Goal: Task Accomplishment & Management: Use online tool/utility

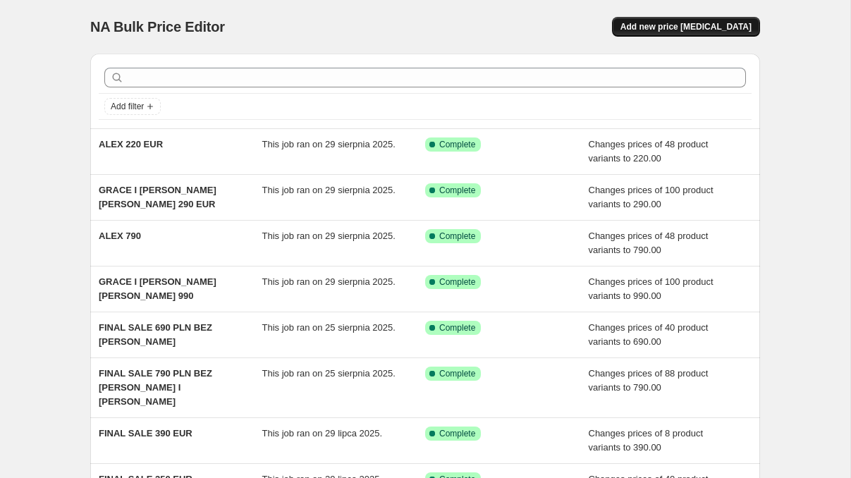
click at [683, 27] on span "Add new price change job" at bounding box center [686, 26] width 131 height 11
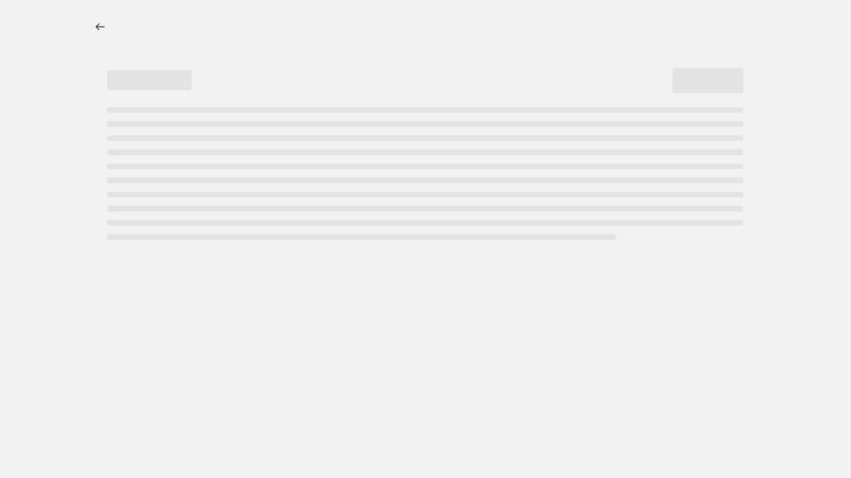
select select "percentage"
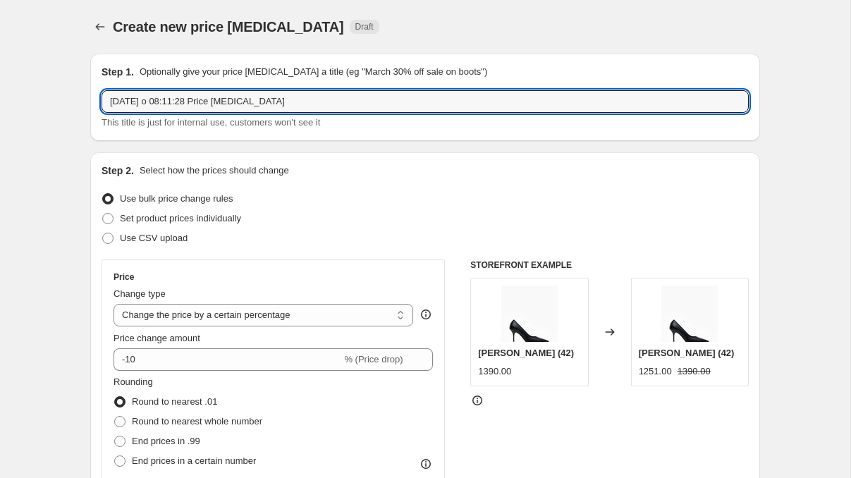
drag, startPoint x: 298, startPoint y: 102, endPoint x: 109, endPoint y: 88, distance: 188.8
click at [109, 88] on div "Step 1. Optionally give your price change job a title (eg "March 30% off sale o…" at bounding box center [426, 97] width 648 height 65
type input "GRACE KAYLA 990"
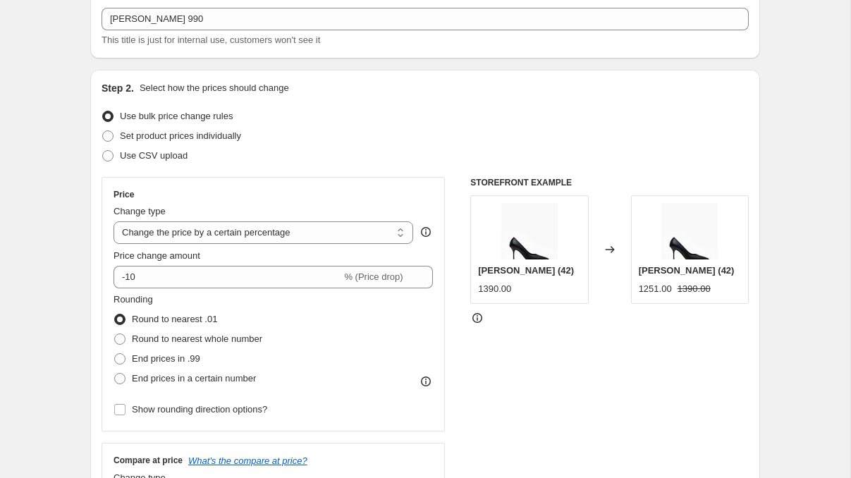
scroll to position [101, 0]
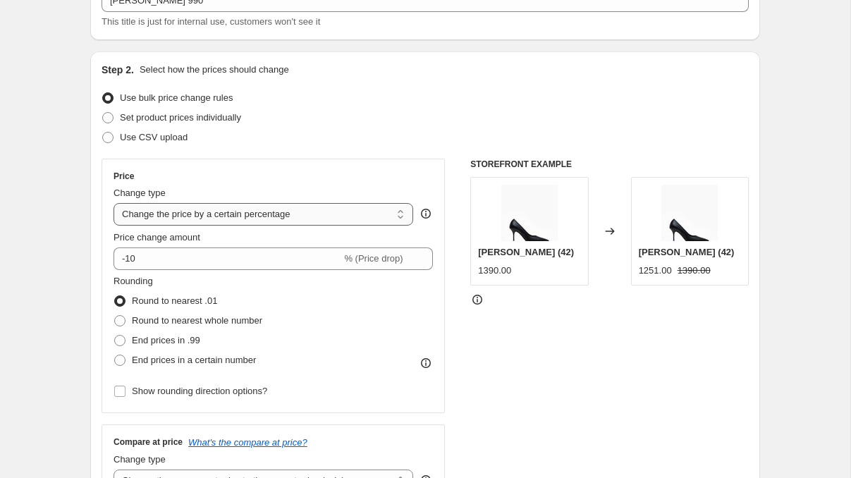
select select "to"
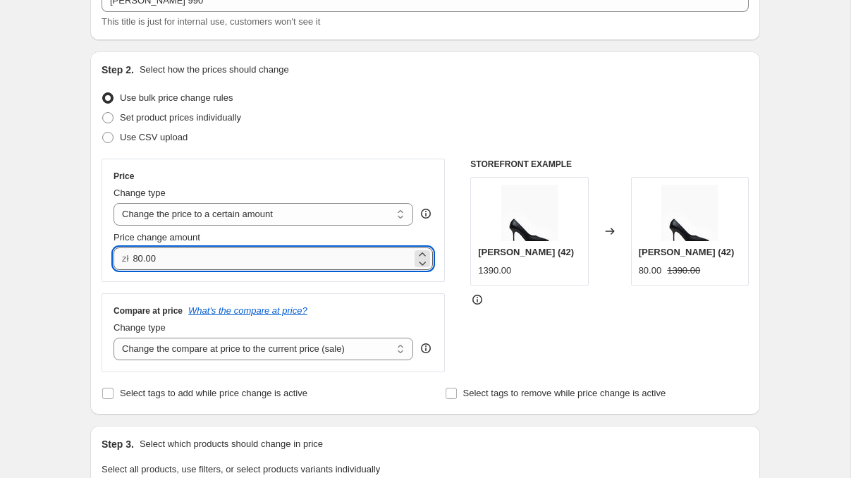
click at [172, 256] on input "80.00" at bounding box center [272, 259] width 279 height 23
drag, startPoint x: 176, startPoint y: 259, endPoint x: 126, endPoint y: 257, distance: 50.1
click at [126, 257] on div "zł 80.00" at bounding box center [274, 259] width 320 height 23
type input "990.00"
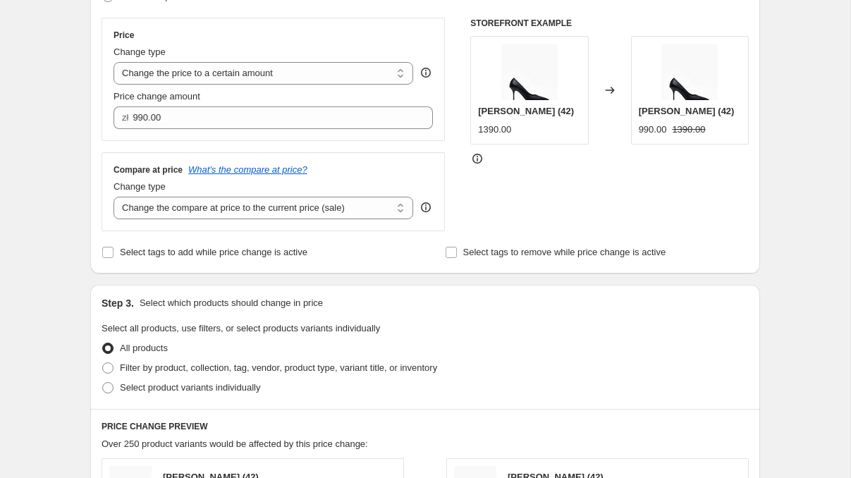
scroll to position [430, 0]
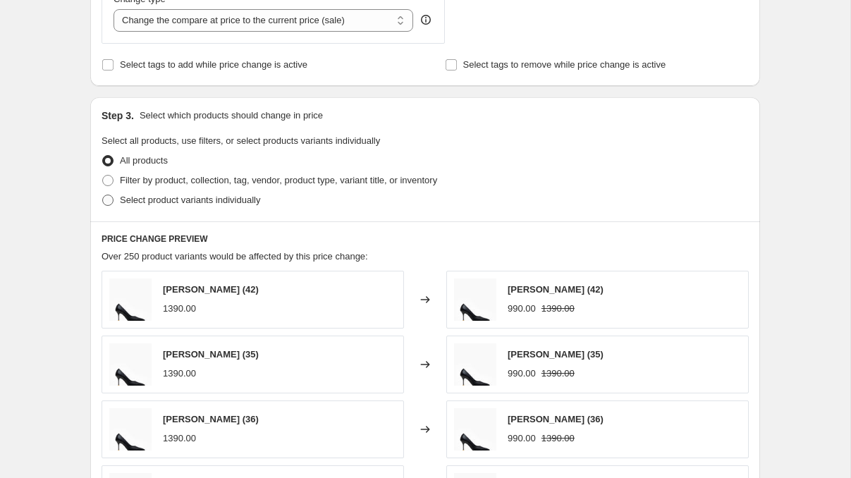
click at [114, 206] on label "Select product variants individually" at bounding box center [181, 200] width 159 height 20
click at [103, 195] on input "Select product variants individually" at bounding box center [102, 195] width 1 height 1
radio input "true"
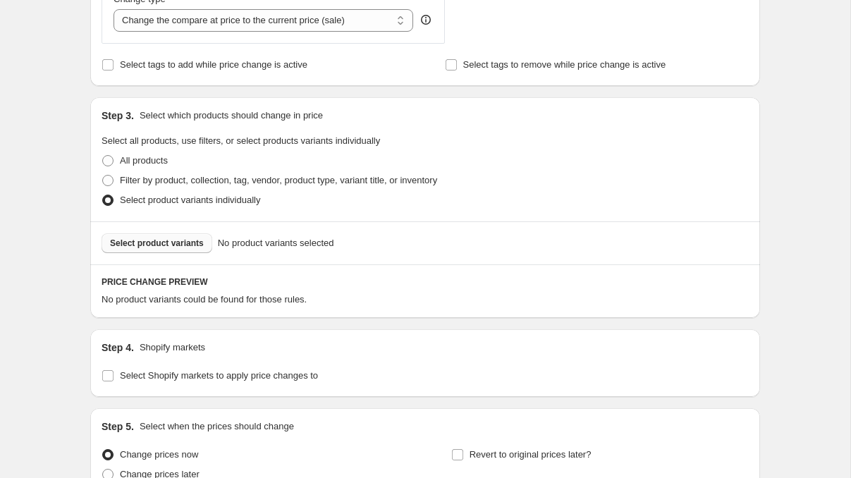
click at [160, 244] on span "Select product variants" at bounding box center [157, 243] width 94 height 11
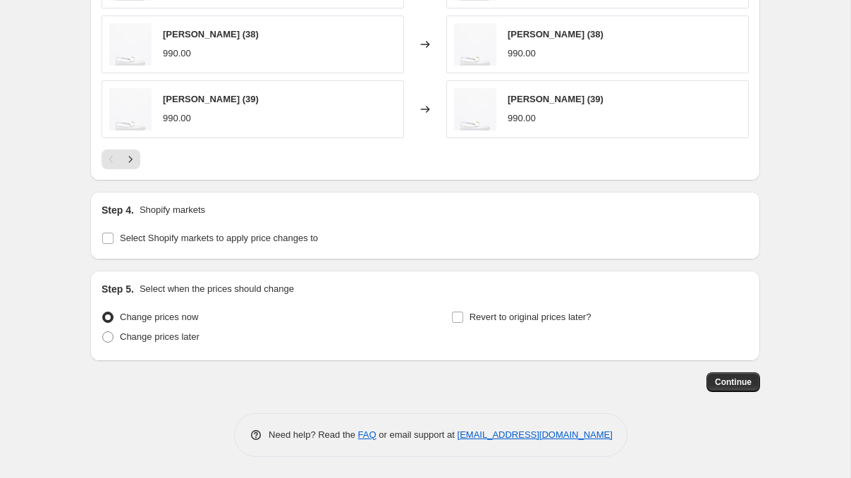
scroll to position [923, 0]
click at [107, 238] on input "Select Shopify markets to apply price changes to" at bounding box center [107, 238] width 11 height 11
checkbox input "true"
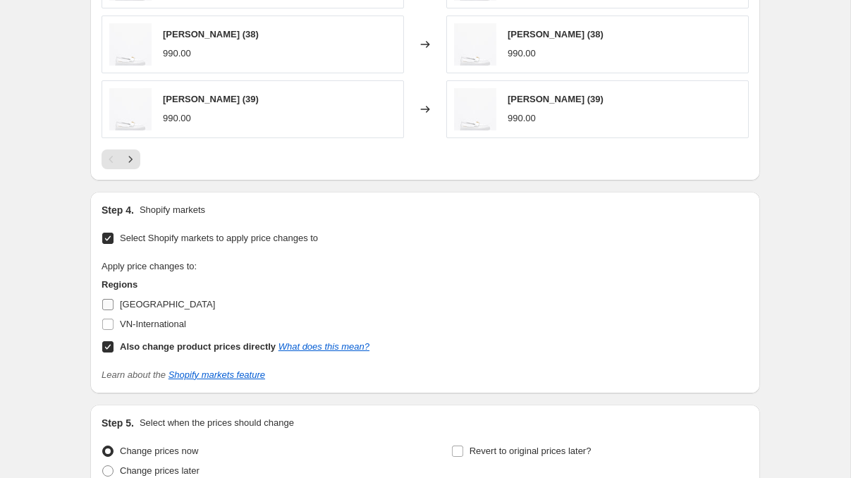
click at [108, 303] on input "Poland" at bounding box center [107, 304] width 11 height 11
checkbox input "true"
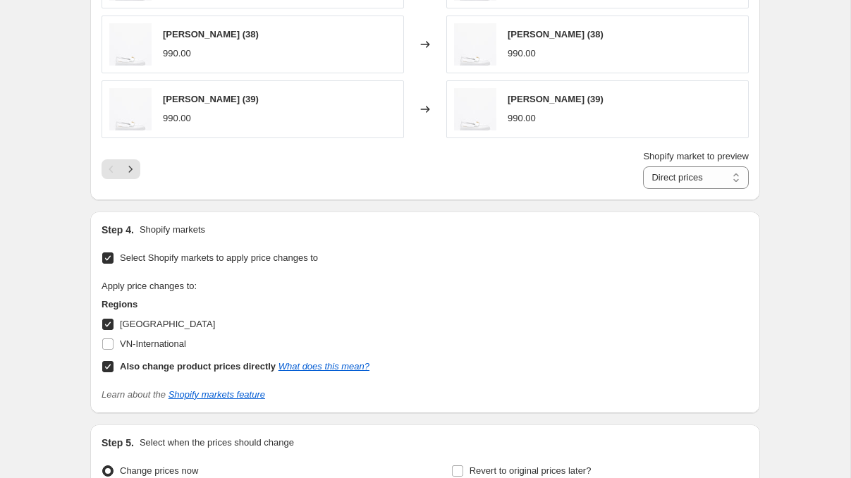
click at [108, 369] on input "Also change product prices directly What does this mean?" at bounding box center [107, 366] width 11 height 11
checkbox input "false"
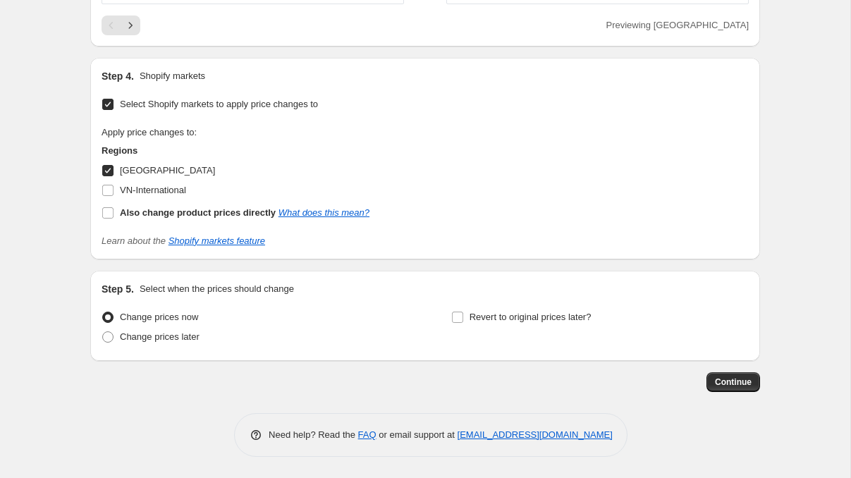
scroll to position [1056, 0]
click at [106, 339] on span at bounding box center [107, 337] width 11 height 11
click at [103, 333] on input "Change prices later" at bounding box center [102, 332] width 1 height 1
radio input "true"
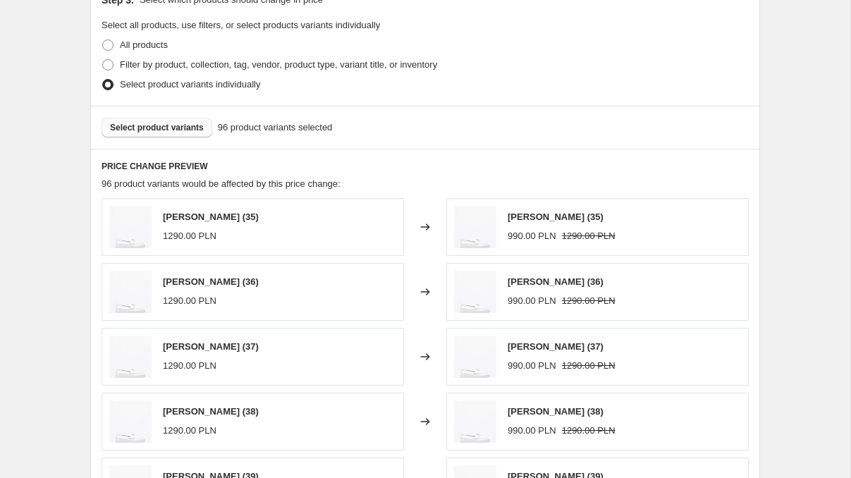
scroll to position [547, 0]
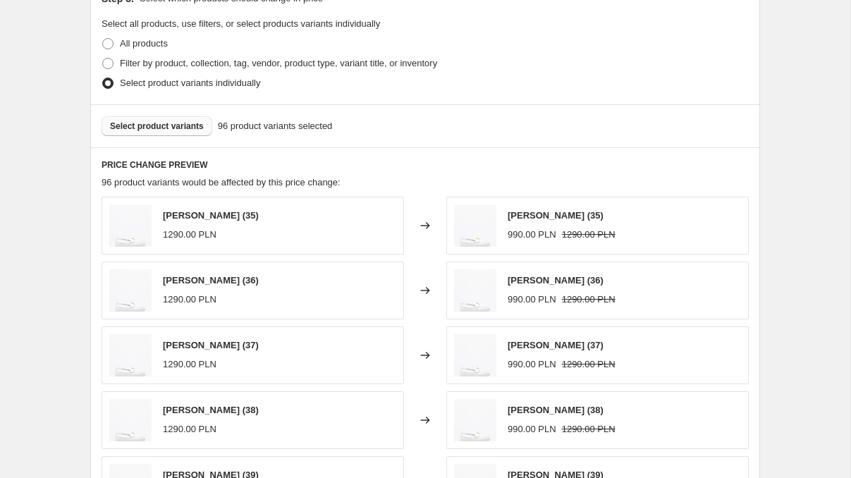
click at [189, 132] on span "Select product variants" at bounding box center [157, 126] width 94 height 11
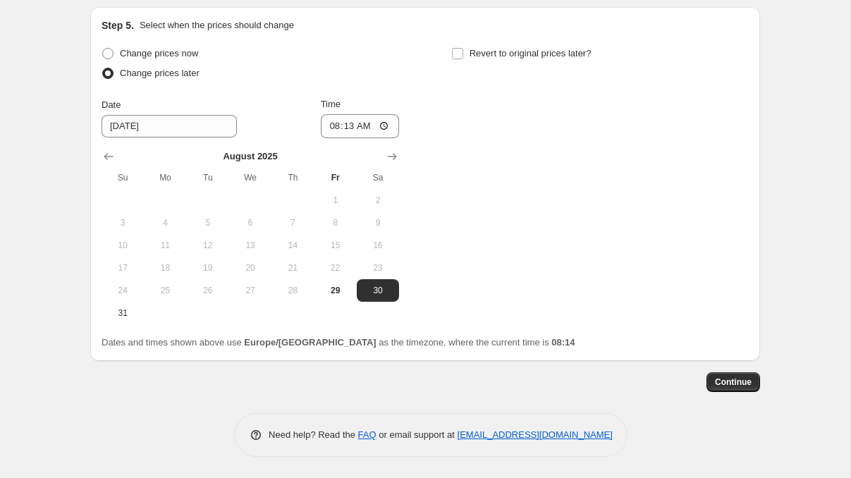
scroll to position [1322, 0]
click at [744, 376] on button "Continue" at bounding box center [734, 382] width 54 height 20
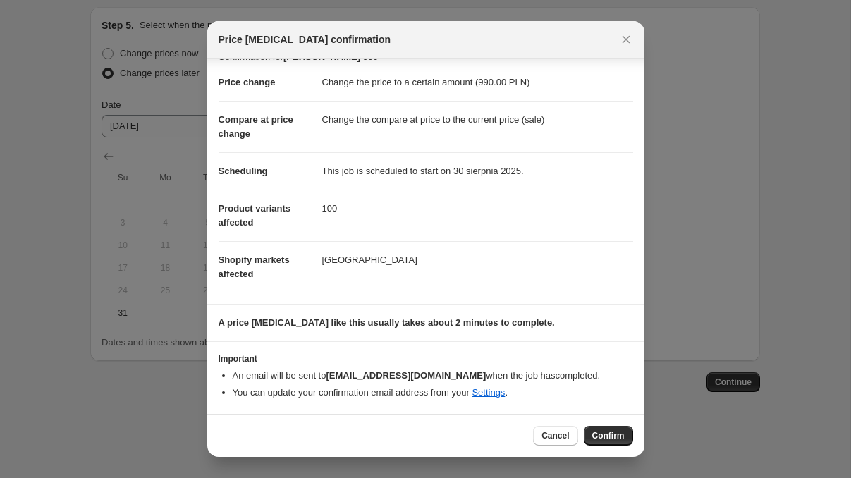
scroll to position [20, 0]
click at [602, 437] on span "Confirm" at bounding box center [609, 435] width 32 height 11
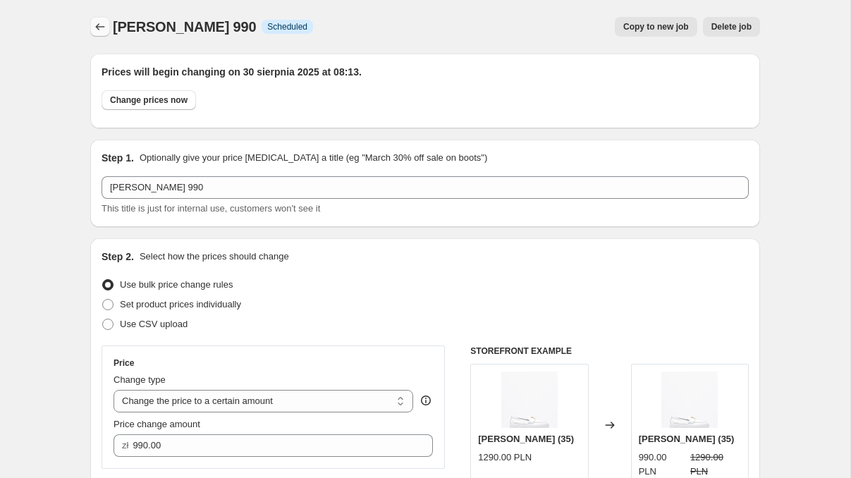
click at [106, 17] on button "Price change jobs" at bounding box center [100, 27] width 20 height 20
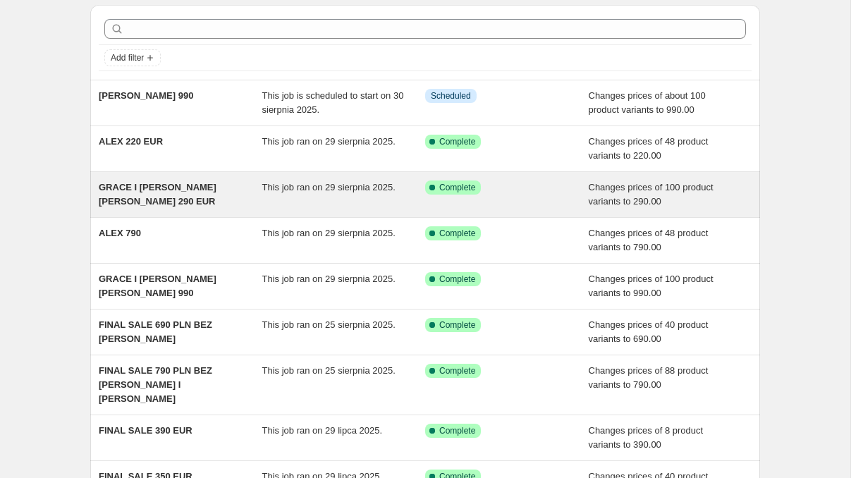
scroll to position [48, 0]
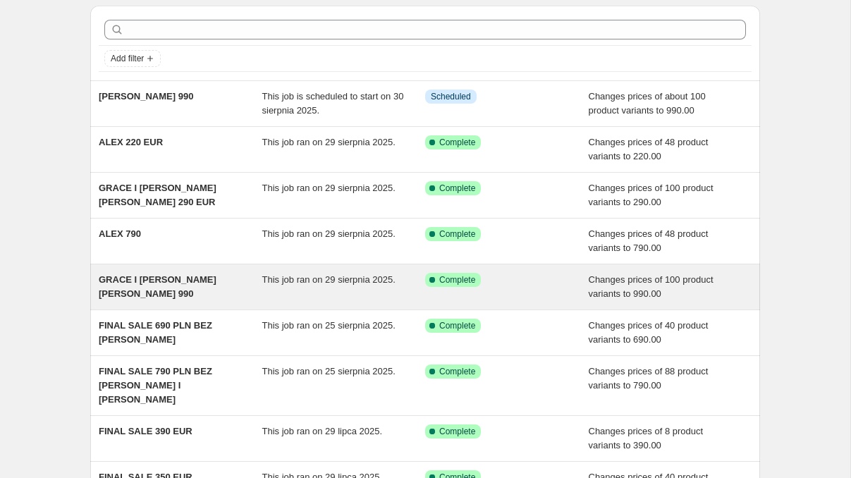
click at [206, 286] on div "GRACE I LOUISE I KAYLA 990" at bounding box center [181, 287] width 164 height 28
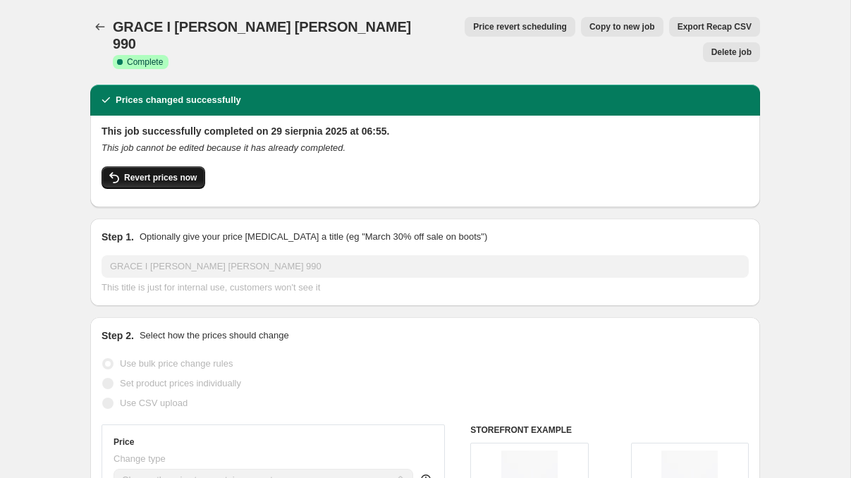
click at [189, 172] on span "Revert prices now" at bounding box center [160, 177] width 73 height 11
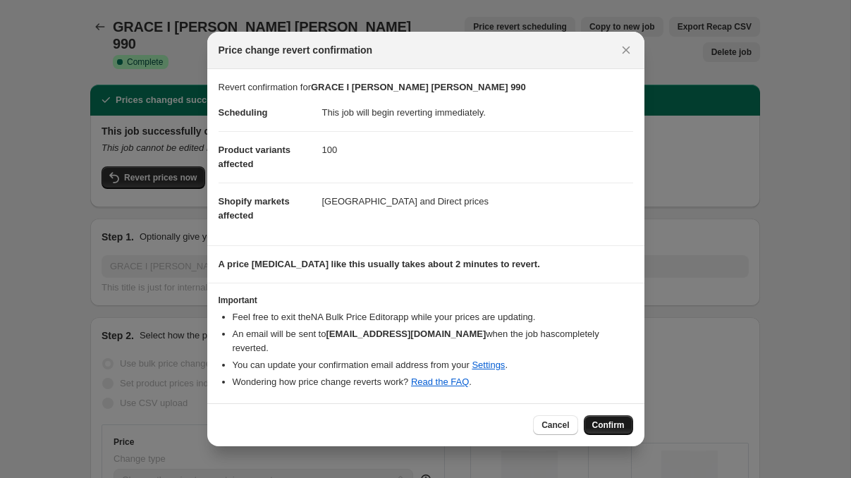
click at [609, 421] on span "Confirm" at bounding box center [609, 425] width 32 height 11
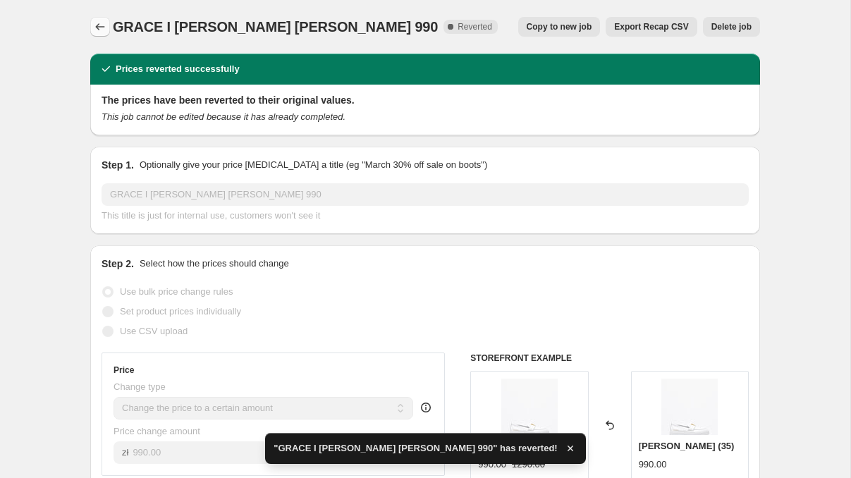
click at [101, 23] on icon "Price change jobs" at bounding box center [100, 27] width 14 height 14
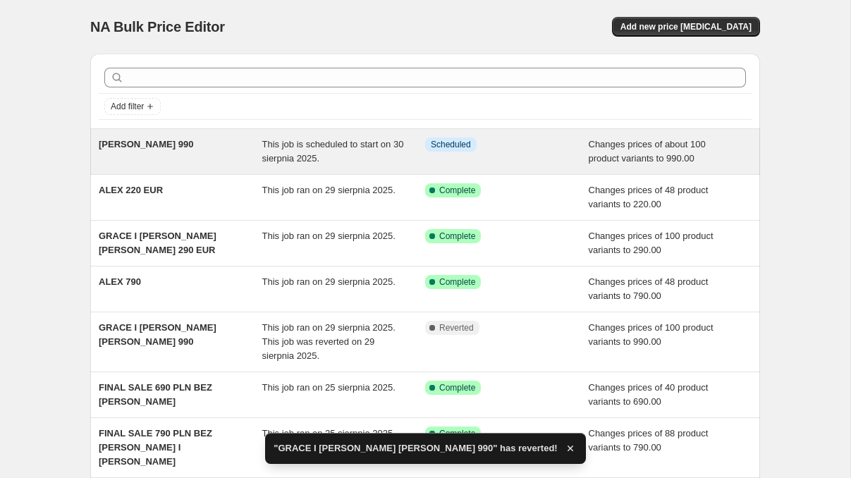
click at [317, 149] on span "This job is scheduled to start on 30 sierpnia 2025." at bounding box center [333, 151] width 142 height 25
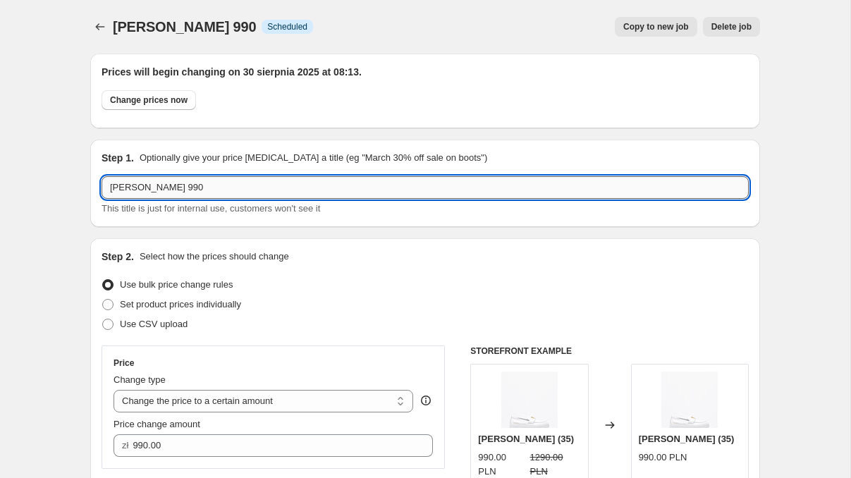
click at [175, 190] on input "GRACE KAYLA 990" at bounding box center [426, 187] width 648 height 23
type input "GRACE KAYLA LOUISE 990"
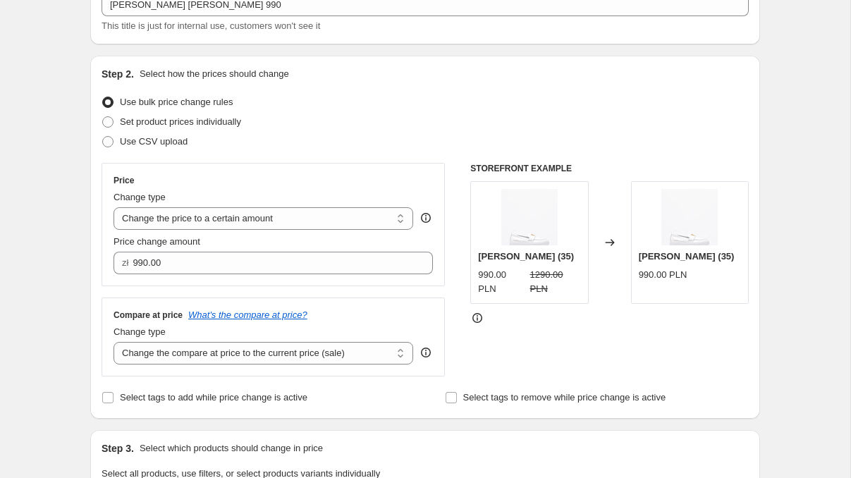
scroll to position [255, 0]
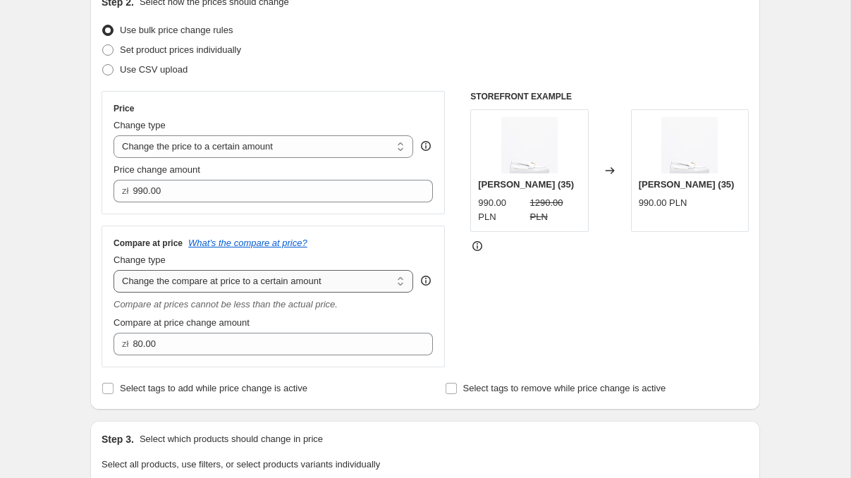
select select "ep"
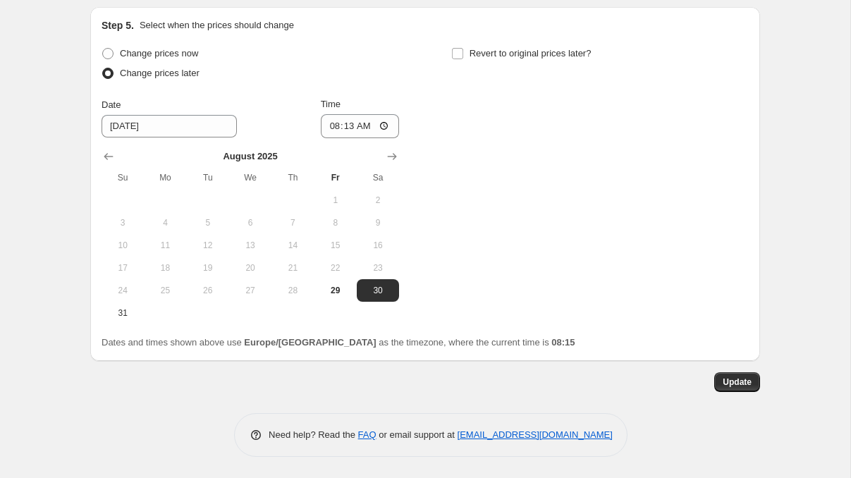
scroll to position [1408, 0]
click at [111, 52] on span at bounding box center [107, 53] width 11 height 11
click at [103, 49] on input "Change prices now" at bounding box center [102, 48] width 1 height 1
radio input "true"
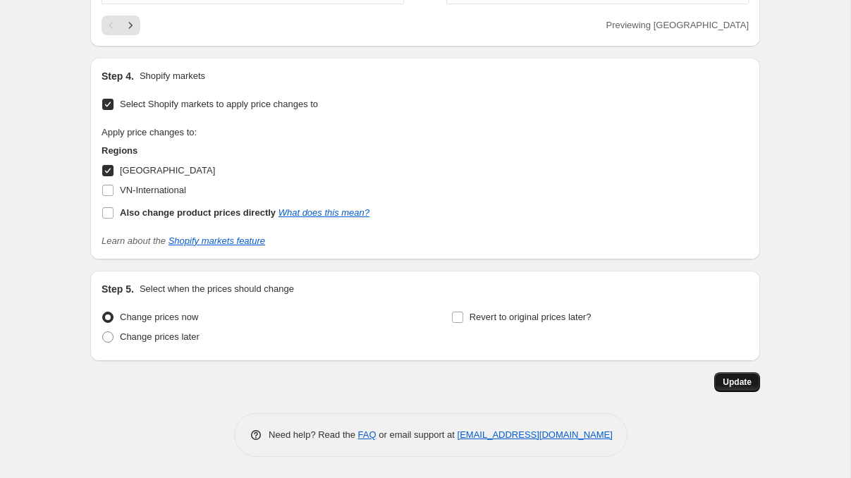
click at [751, 383] on span "Update" at bounding box center [737, 382] width 29 height 11
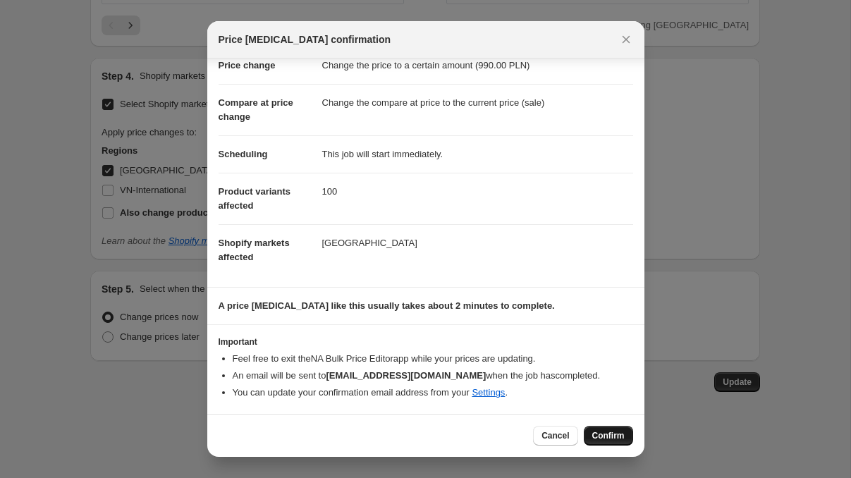
scroll to position [37, 0]
click at [603, 433] on span "Confirm" at bounding box center [609, 435] width 32 height 11
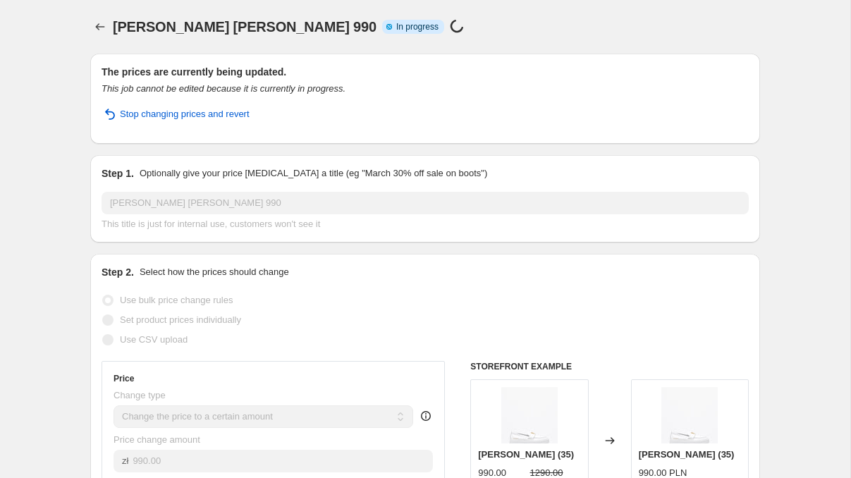
scroll to position [0, 0]
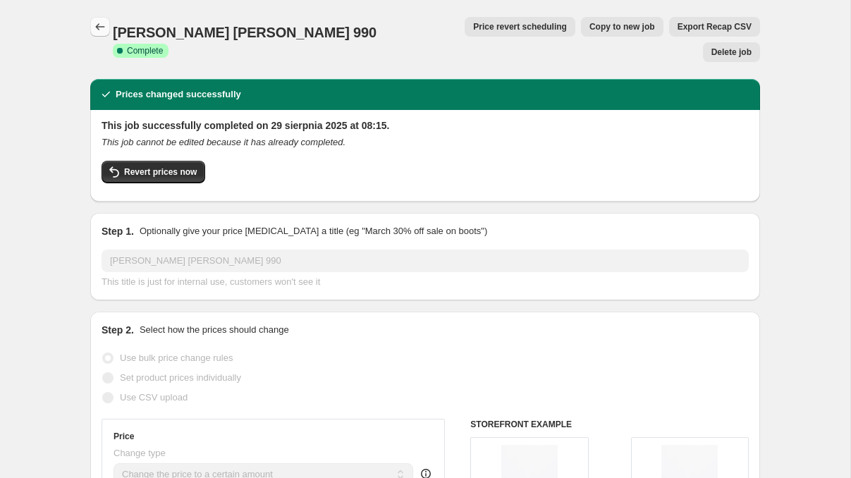
click at [99, 34] on button "Price change jobs" at bounding box center [100, 27] width 20 height 20
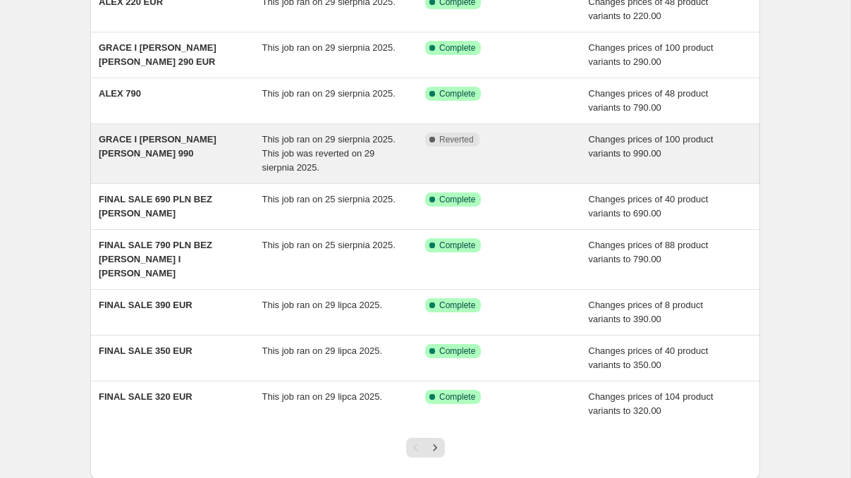
scroll to position [194, 0]
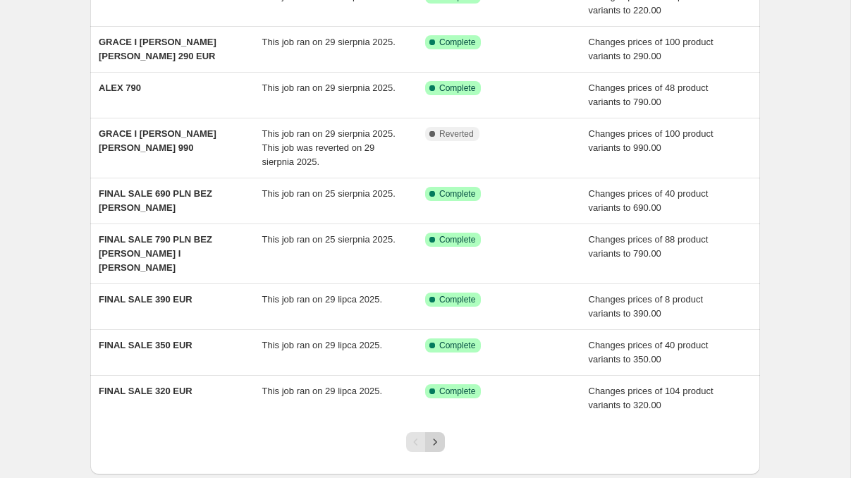
click at [433, 435] on icon "Next" at bounding box center [435, 442] width 14 height 14
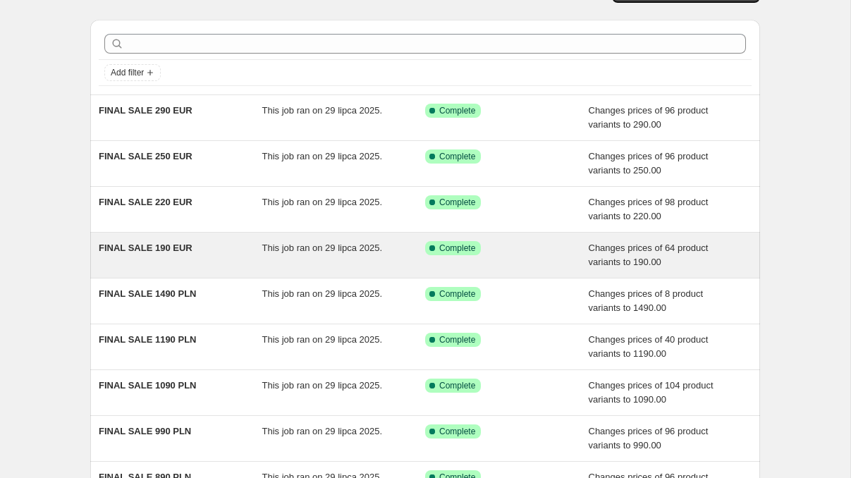
scroll to position [171, 0]
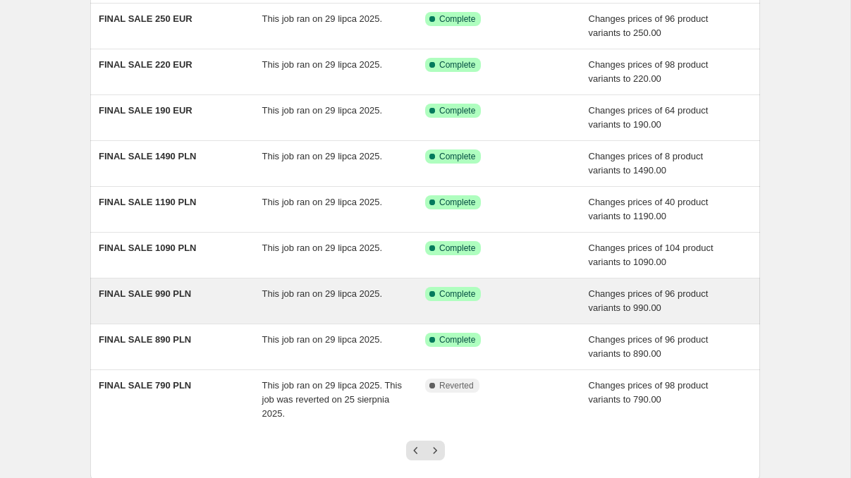
click at [268, 291] on span "This job ran on 29 lipca 2025." at bounding box center [322, 293] width 121 height 11
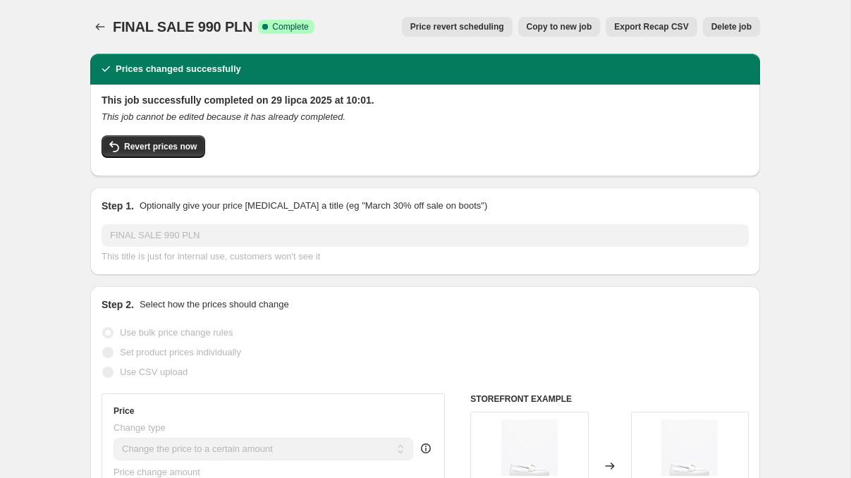
click at [545, 20] on button "Copy to new job" at bounding box center [559, 27] width 83 height 20
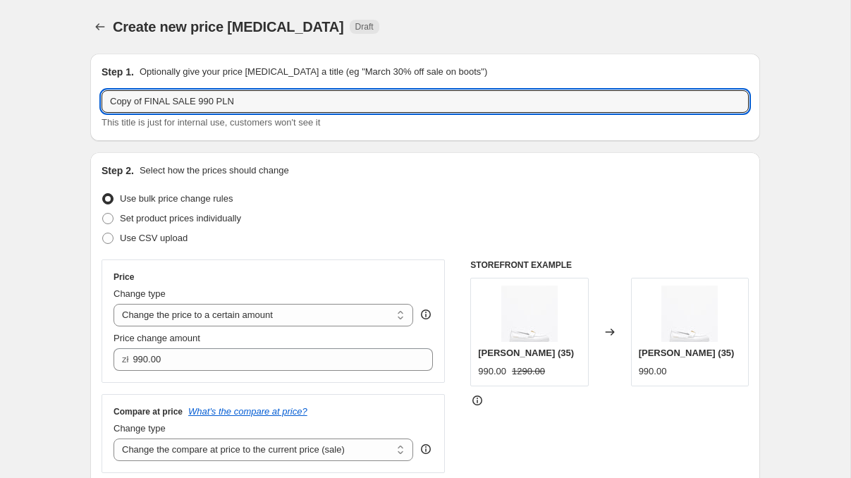
drag, startPoint x: 147, startPoint y: 99, endPoint x: 69, endPoint y: 97, distance: 78.3
click at [224, 103] on input "FINAL SALE 990 PLN" at bounding box center [426, 101] width 648 height 23
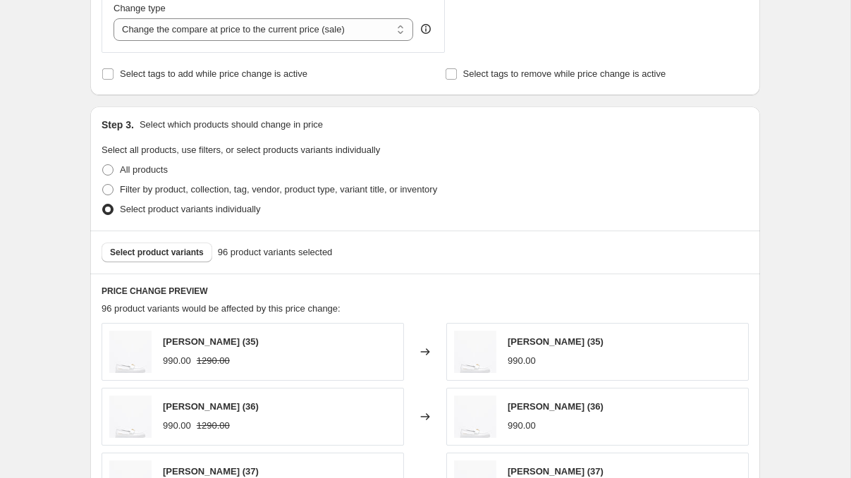
scroll to position [423, 0]
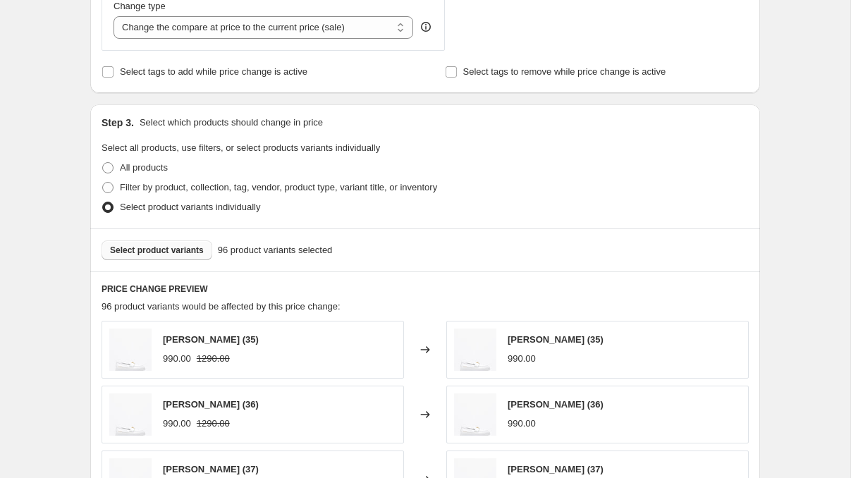
click at [160, 249] on span "Select product variants" at bounding box center [157, 250] width 94 height 11
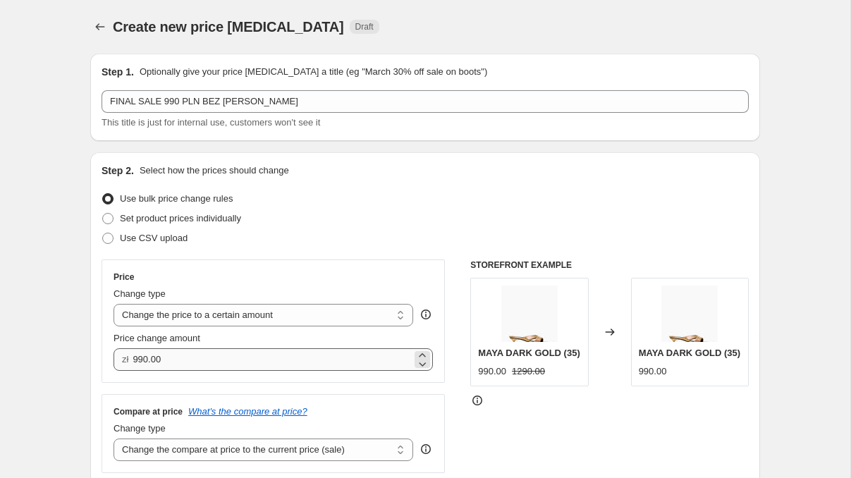
scroll to position [0, 0]
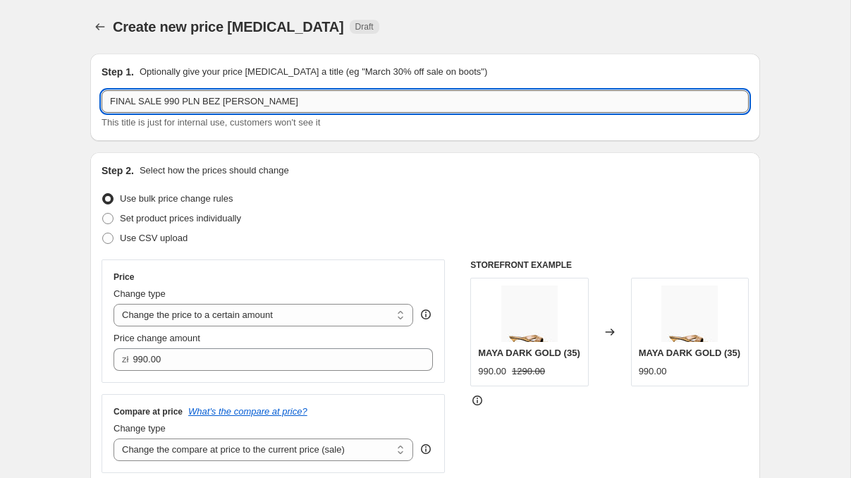
drag, startPoint x: 310, startPoint y: 100, endPoint x: 253, endPoint y: 98, distance: 57.2
click at [253, 98] on input "FINAL SALE 990 PLN BEZ KAYLA I GRACE" at bounding box center [426, 101] width 648 height 23
type input "FINAL SALE 990 PLN BEZ KAYLA"
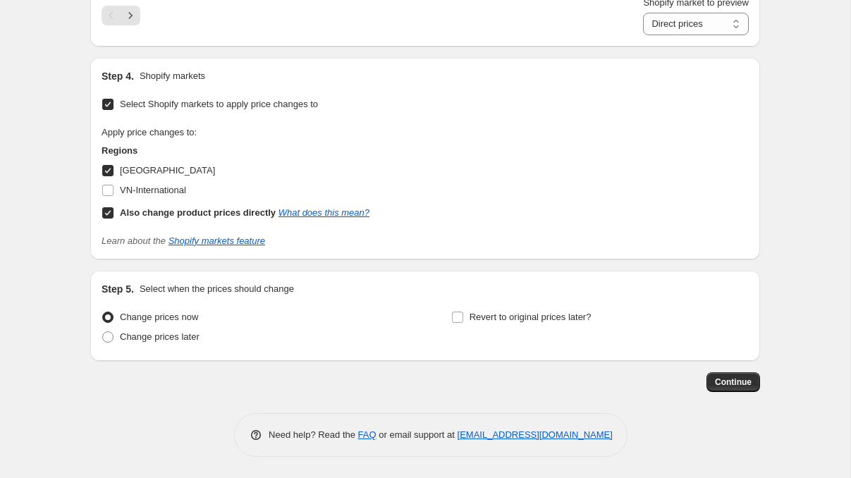
scroll to position [1076, 0]
click at [104, 214] on input "Also change product prices directly What does this mean?" at bounding box center [107, 212] width 11 height 11
checkbox input "false"
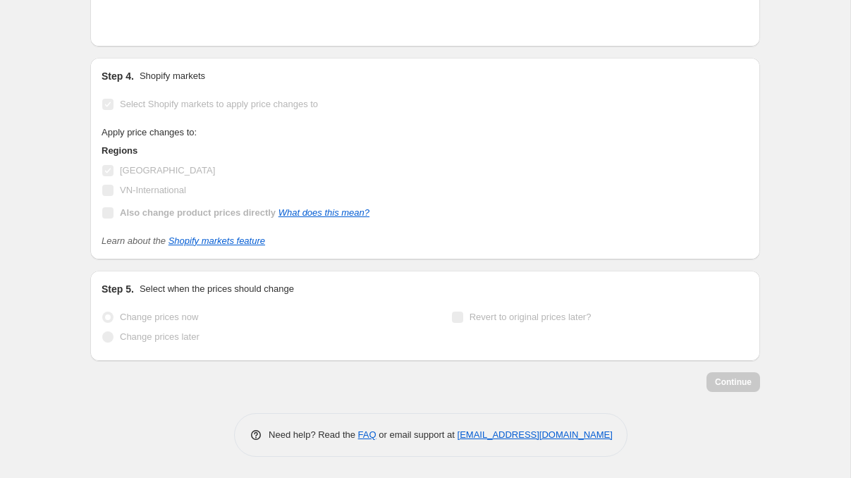
scroll to position [1057, 0]
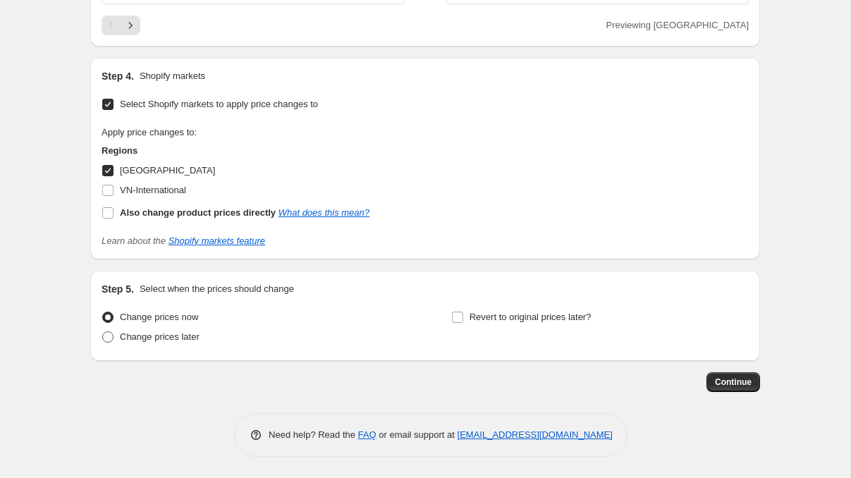
click at [116, 337] on label "Change prices later" at bounding box center [151, 337] width 98 height 20
click at [103, 332] on input "Change prices later" at bounding box center [102, 332] width 1 height 1
radio input "true"
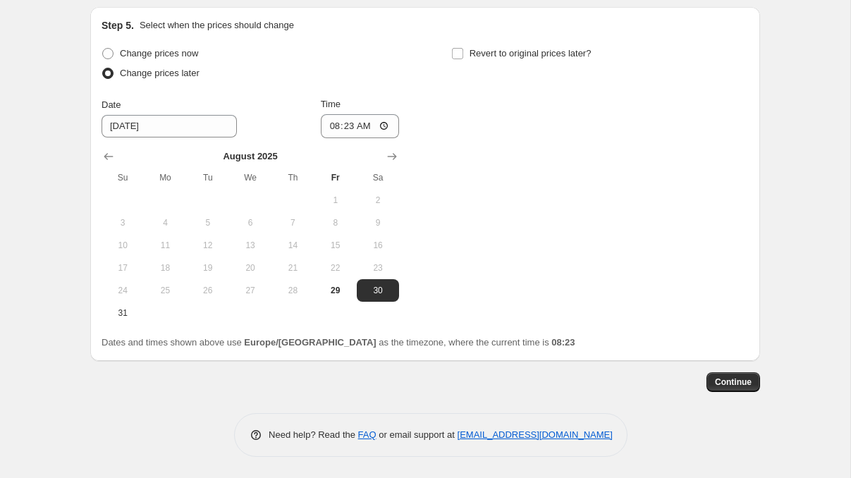
scroll to position [1322, 0]
click at [734, 384] on span "Continue" at bounding box center [733, 382] width 37 height 11
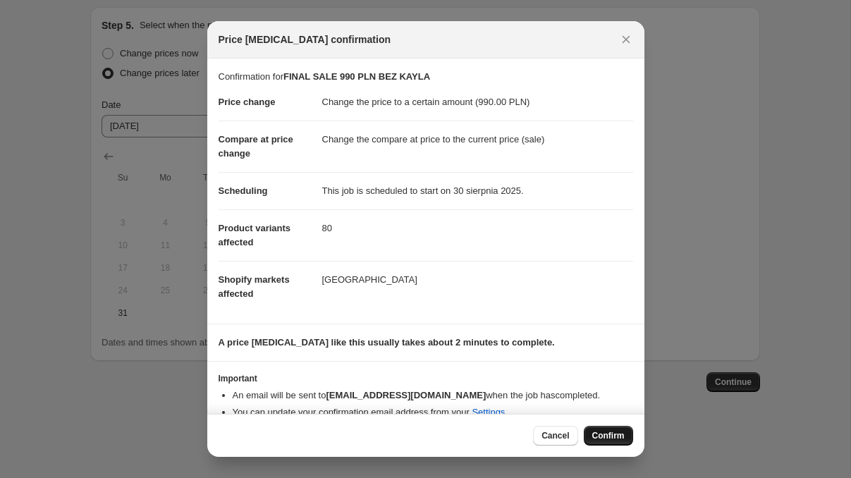
click at [616, 441] on span "Confirm" at bounding box center [609, 435] width 32 height 11
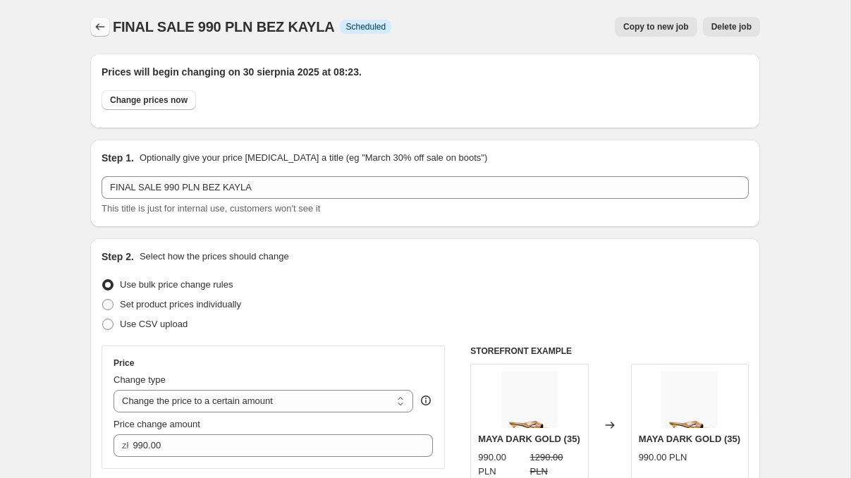
click at [98, 27] on icon "Price change jobs" at bounding box center [100, 27] width 14 height 14
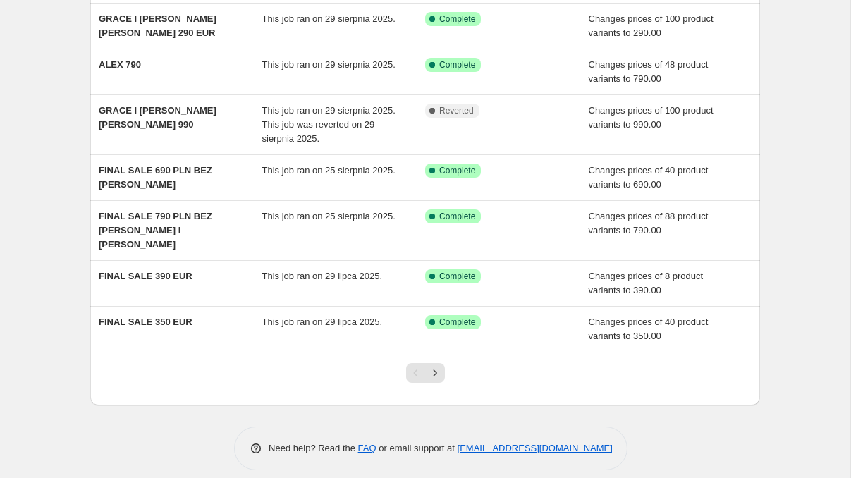
scroll to position [262, 0]
click at [430, 367] on icon "Next" at bounding box center [435, 374] width 14 height 14
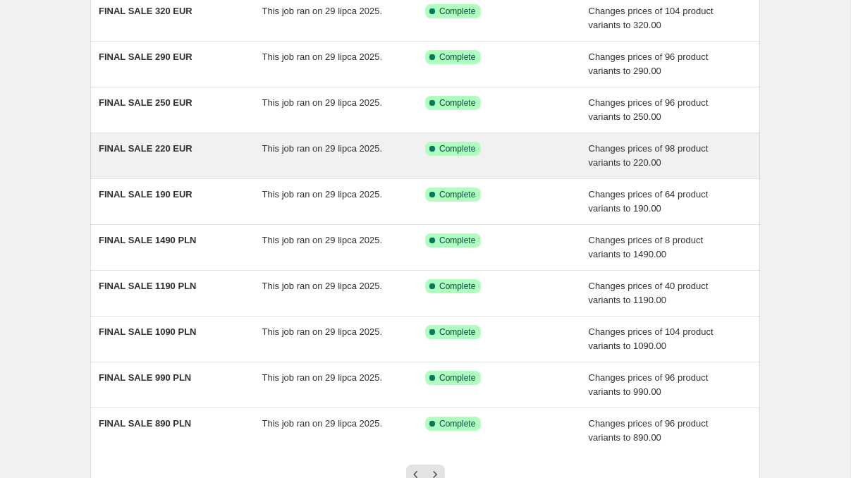
scroll to position [142, 0]
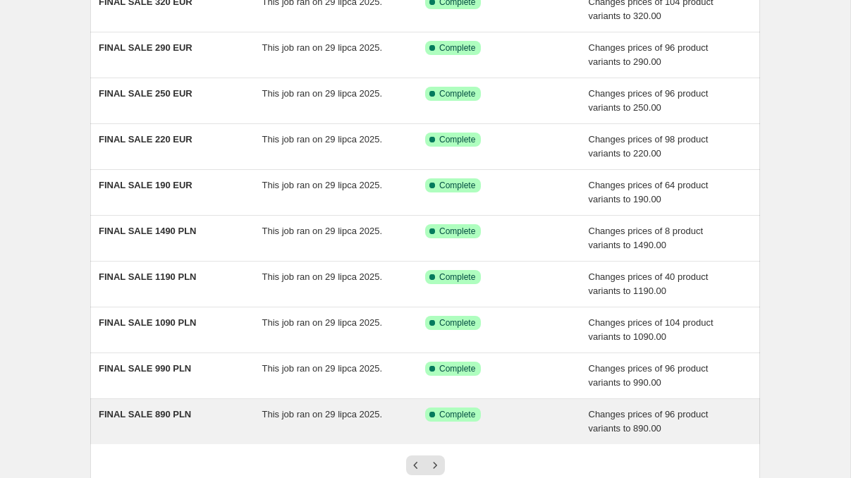
click at [221, 403] on div "FINAL SALE 890 PLN This job ran on 29 lipca 2025. Success Complete Complete Cha…" at bounding box center [425, 421] width 670 height 45
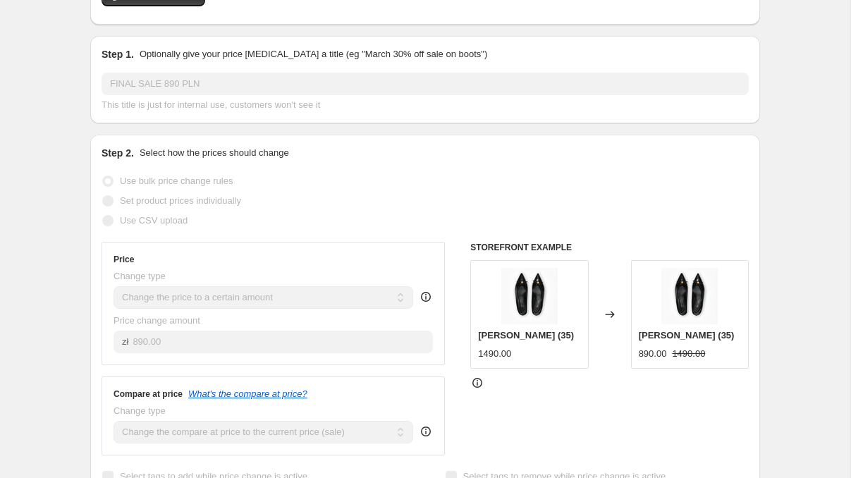
scroll to position [18, 0]
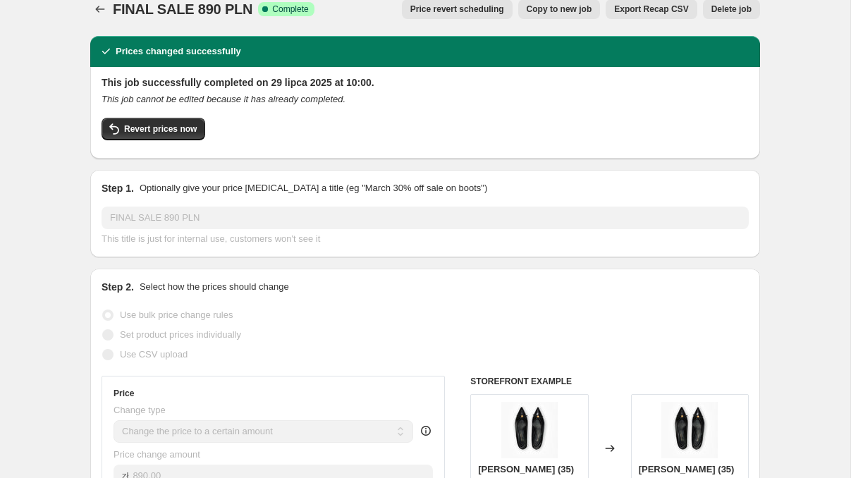
click at [561, 9] on span "Copy to new job" at bounding box center [560, 9] width 66 height 11
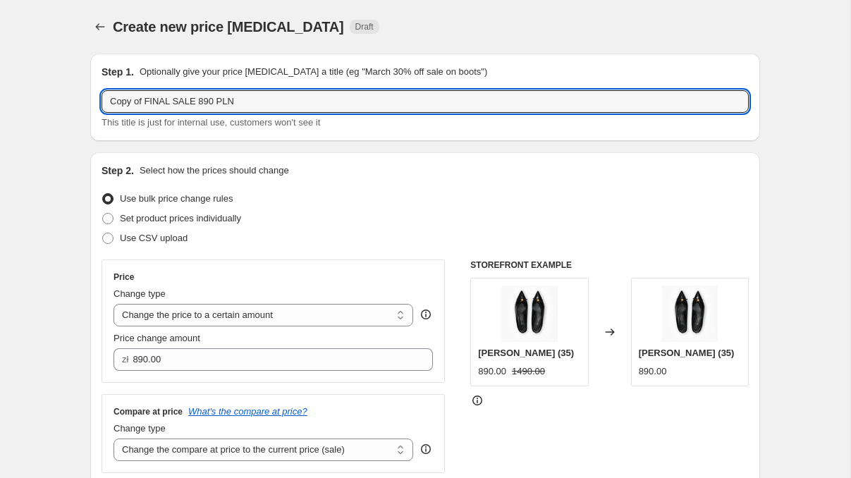
drag, startPoint x: 147, startPoint y: 101, endPoint x: 37, endPoint y: 99, distance: 110.1
click at [267, 104] on input "FINAL SALE 890 PLN" at bounding box center [426, 101] width 648 height 23
type input "FINAL SALE 890 PLN BEZ KAYLA I GRACE"
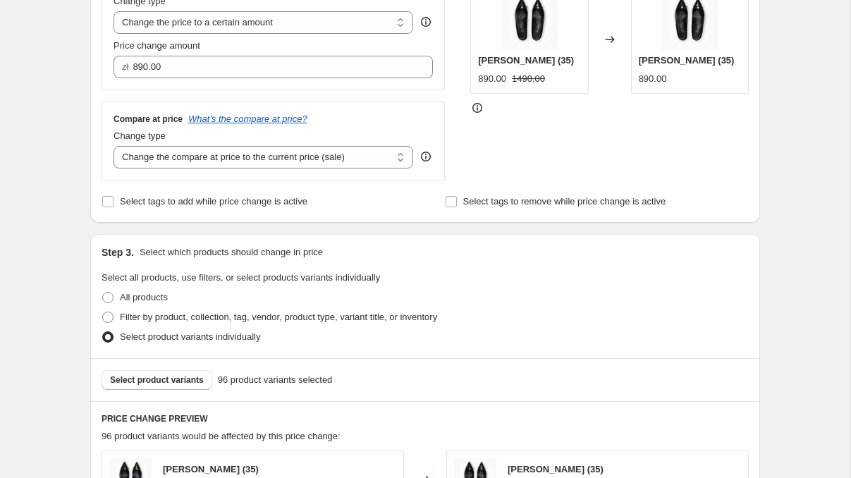
scroll to position [439, 0]
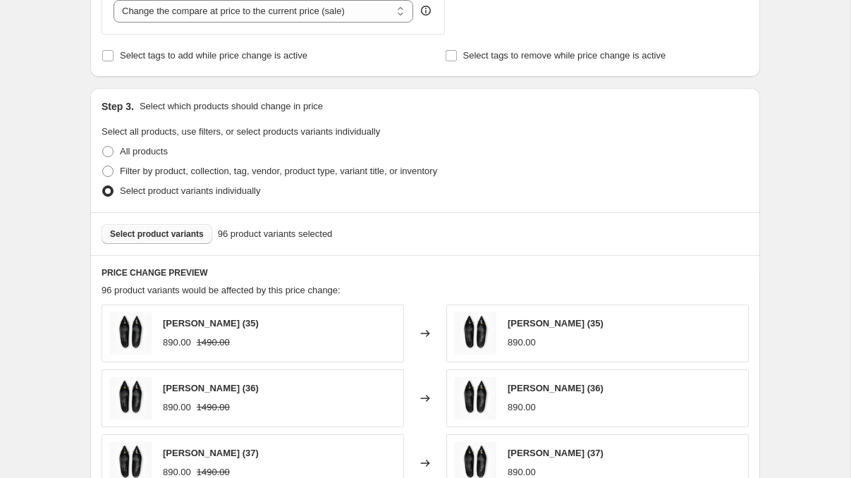
click at [164, 233] on span "Select product variants" at bounding box center [157, 234] width 94 height 11
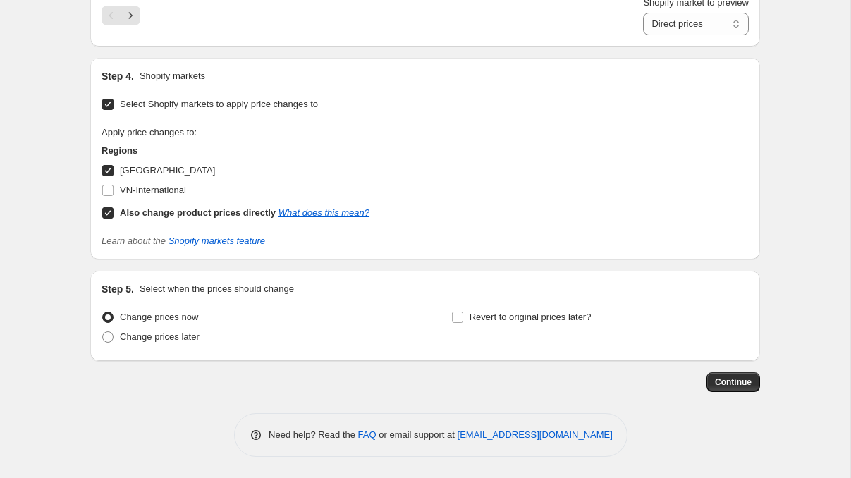
scroll to position [1076, 0]
click at [103, 337] on span at bounding box center [107, 337] width 11 height 11
click at [103, 332] on input "Change prices later" at bounding box center [102, 332] width 1 height 1
radio input "true"
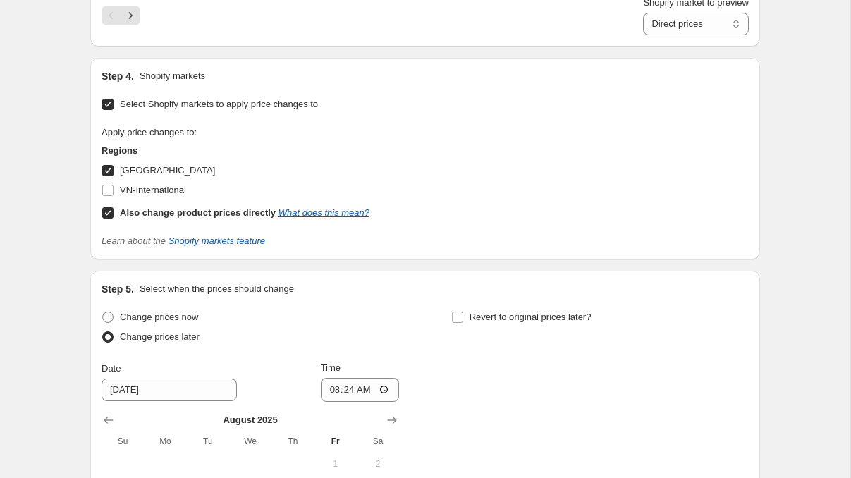
click at [112, 210] on input "Also change product prices directly What does this mean?" at bounding box center [107, 212] width 11 height 11
checkbox input "false"
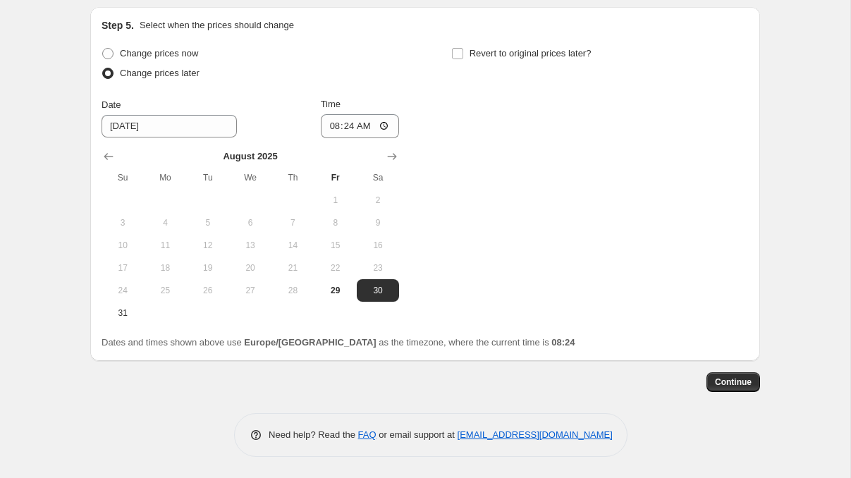
scroll to position [1322, 0]
click at [737, 387] on span "Continue" at bounding box center [733, 382] width 37 height 11
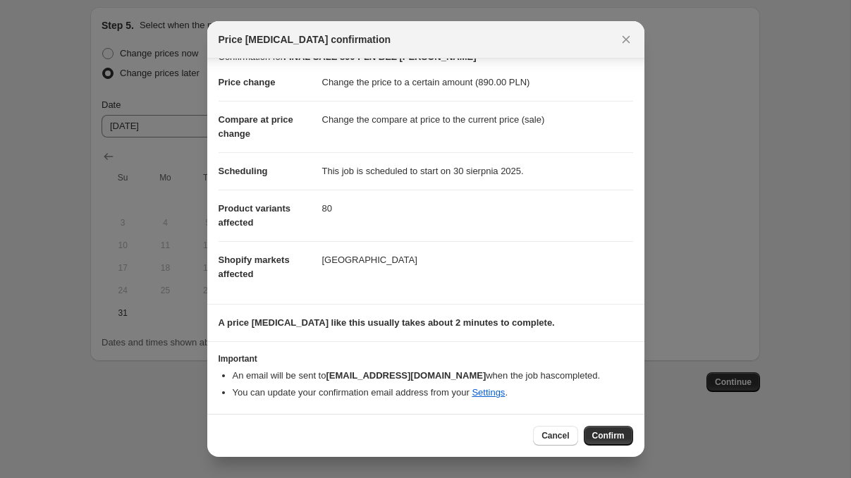
scroll to position [20, 0]
click at [597, 433] on span "Confirm" at bounding box center [609, 435] width 32 height 11
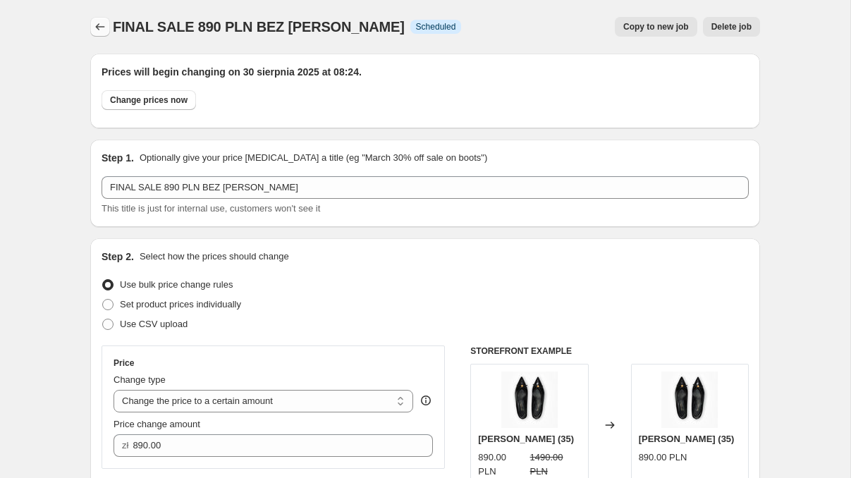
click at [99, 29] on icon "Price change jobs" at bounding box center [100, 27] width 14 height 14
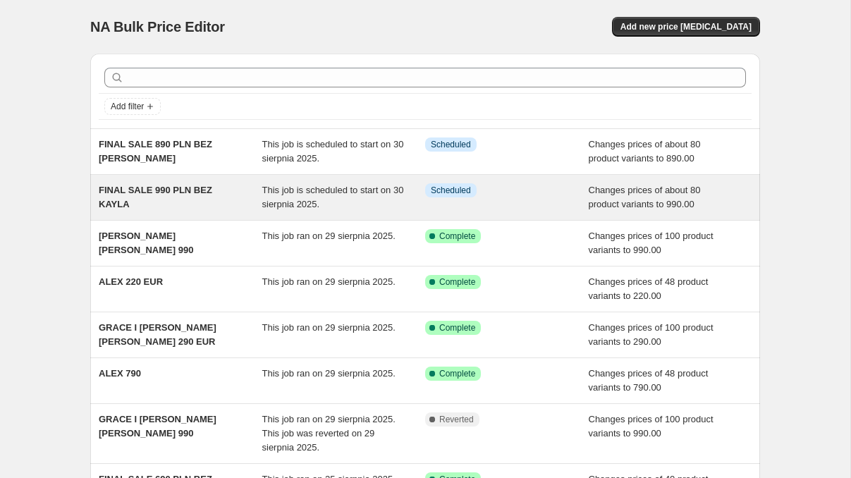
click at [179, 212] on div "FINAL SALE 990 PLN BEZ KAYLA This job is scheduled to start on 30 sierpnia 2025…" at bounding box center [425, 197] width 670 height 45
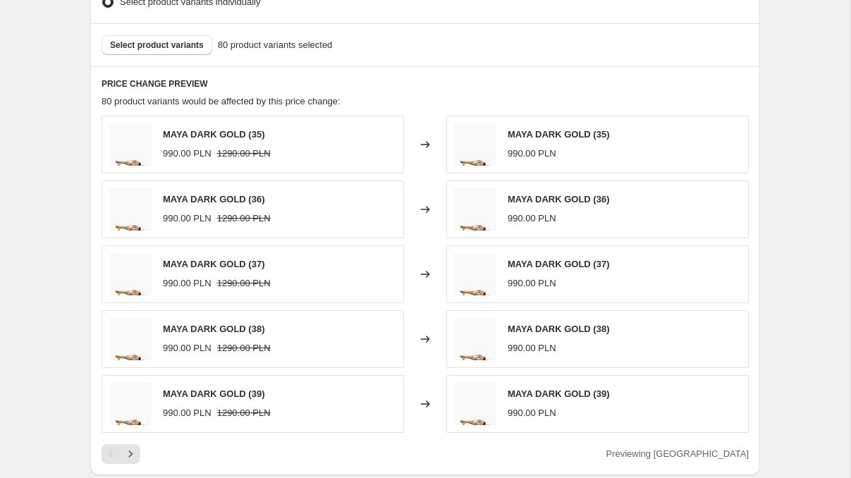
scroll to position [715, 0]
click at [150, 46] on span "Select product variants" at bounding box center [157, 44] width 94 height 11
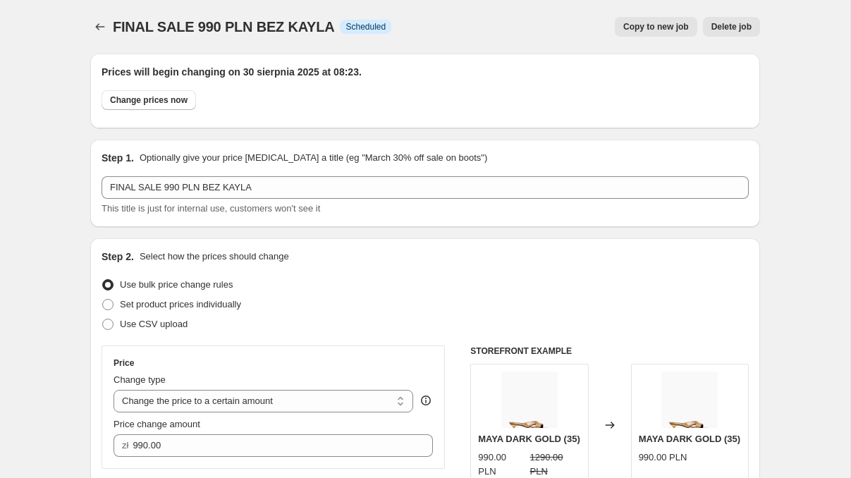
scroll to position [0, 0]
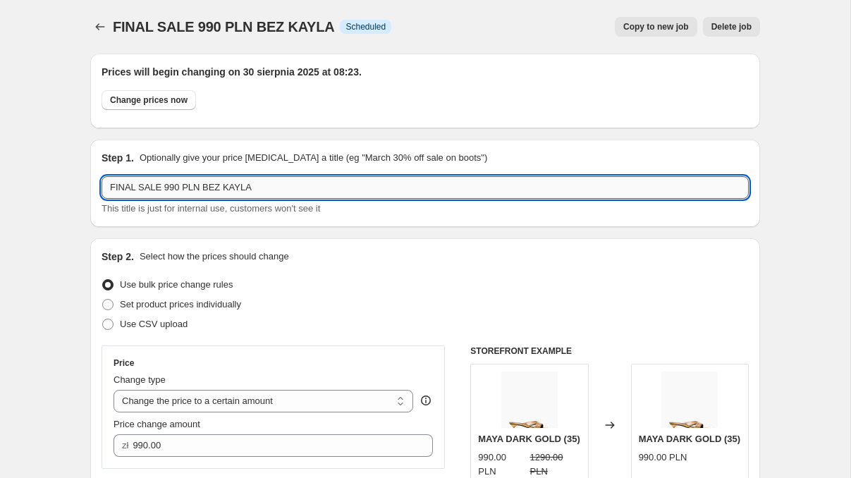
click at [280, 188] on input "FINAL SALE 990 PLN BEZ KAYLA" at bounding box center [426, 187] width 648 height 23
type input "FINAL SALE 990 PLN BEZ KAYLA I GRACE"
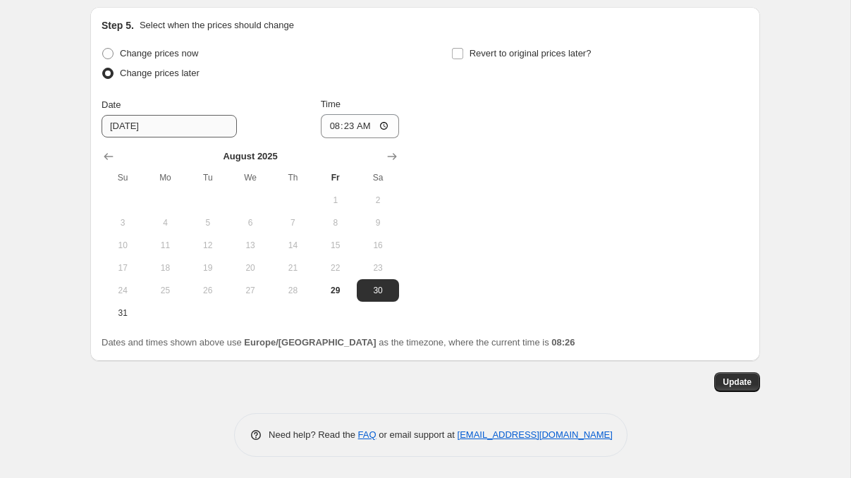
scroll to position [1408, 0]
click at [722, 375] on button "Update" at bounding box center [738, 382] width 46 height 20
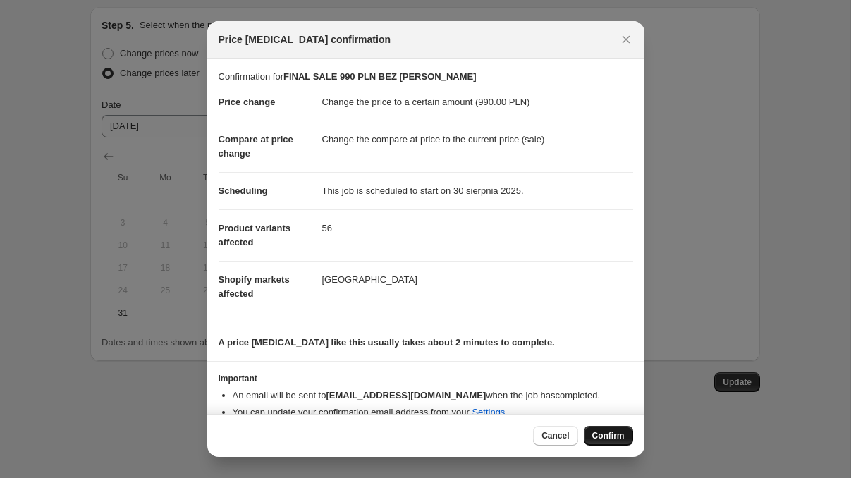
click at [616, 435] on span "Confirm" at bounding box center [609, 435] width 32 height 11
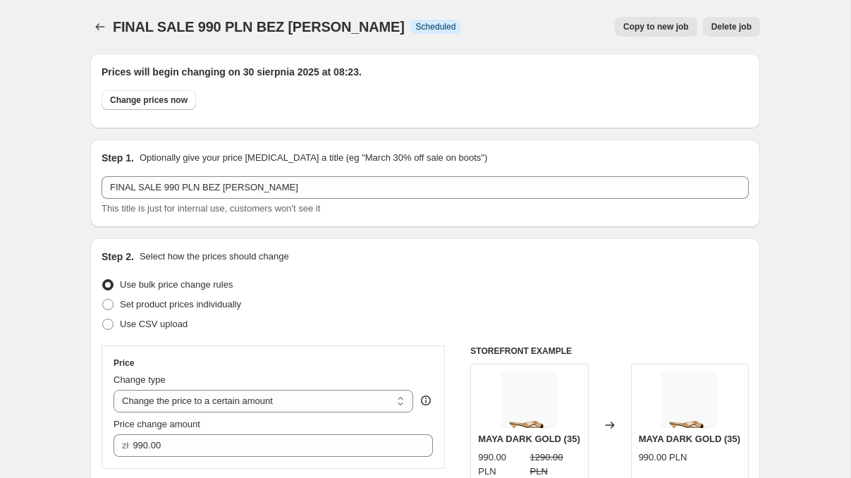
scroll to position [0, 0]
click at [107, 25] on icon "Price change jobs" at bounding box center [100, 27] width 14 height 14
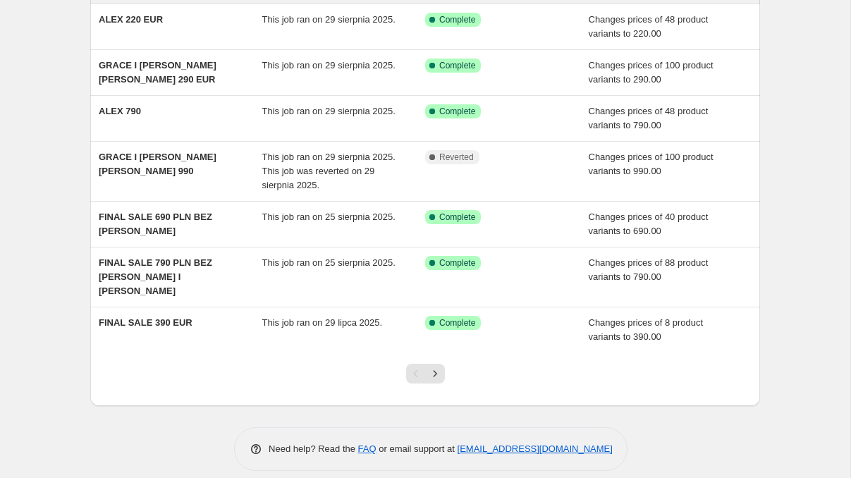
scroll to position [262, 0]
click at [442, 364] on button "Next" at bounding box center [435, 374] width 20 height 20
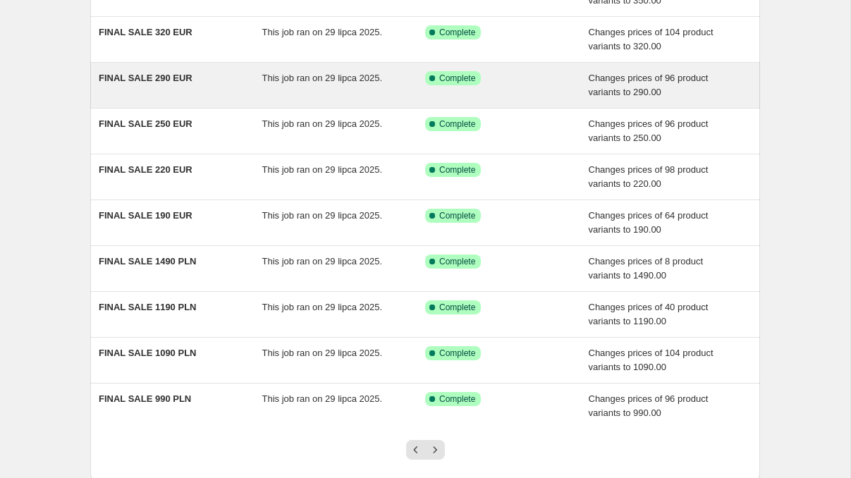
scroll to position [226, 0]
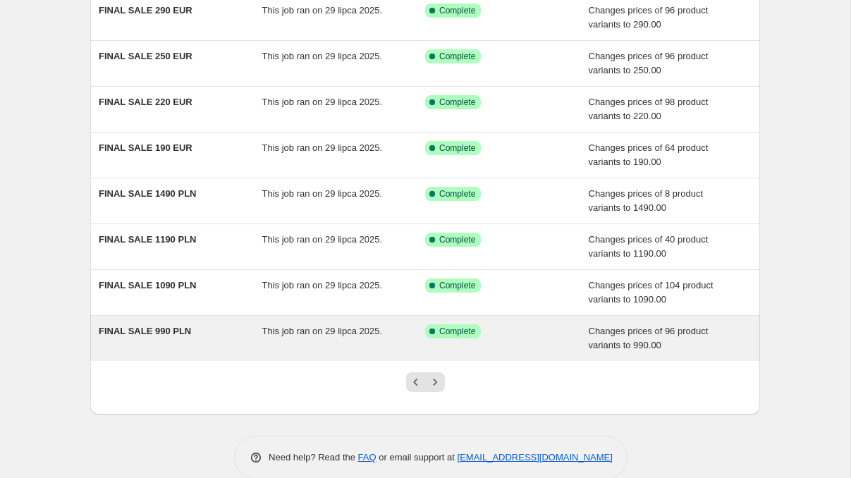
click at [235, 335] on div "FINAL SALE 990 PLN" at bounding box center [181, 338] width 164 height 28
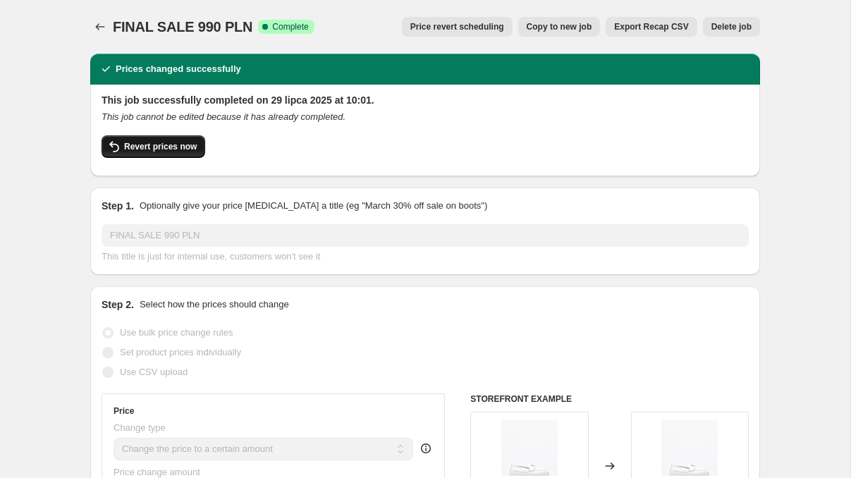
click at [156, 149] on span "Revert prices now" at bounding box center [160, 146] width 73 height 11
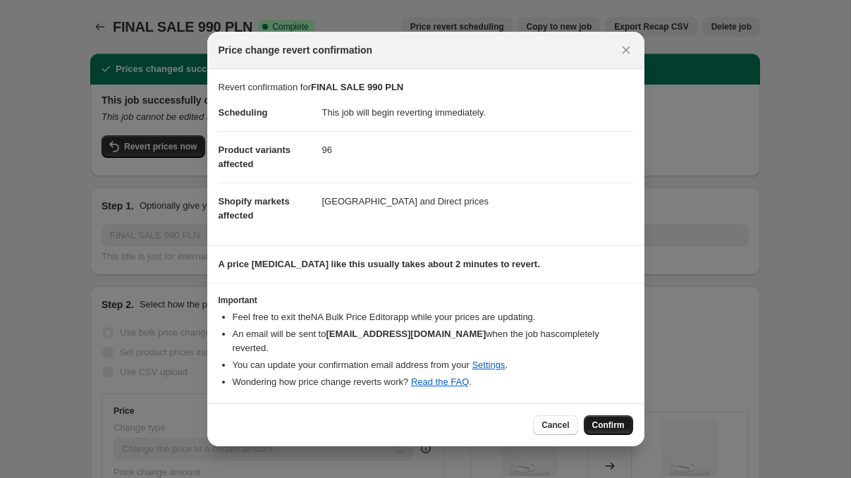
click at [612, 420] on span "Confirm" at bounding box center [609, 425] width 32 height 11
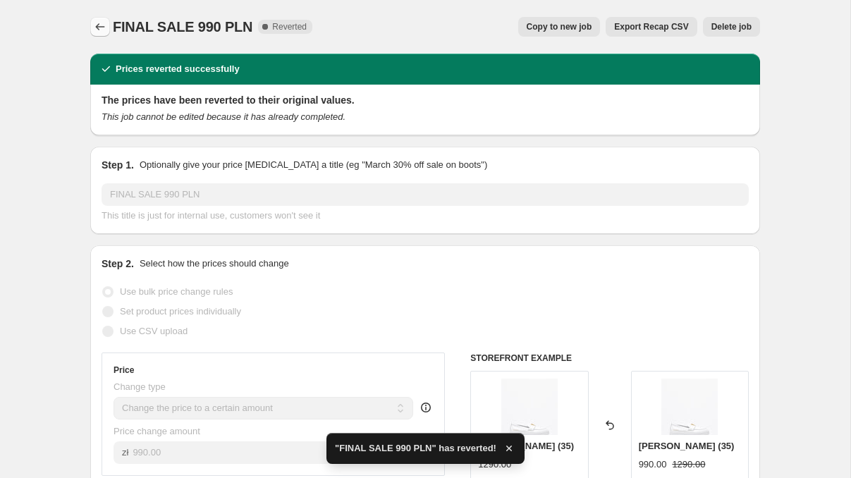
click at [96, 25] on icon "Price change jobs" at bounding box center [100, 27] width 14 height 14
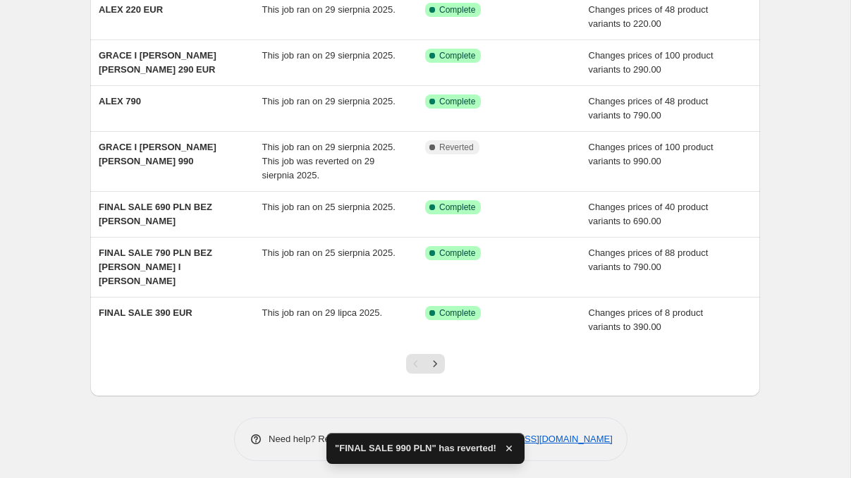
scroll to position [262, 0]
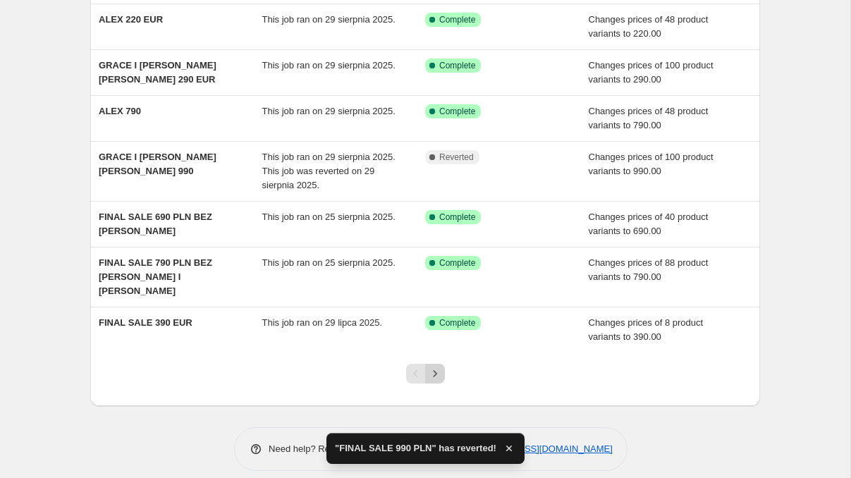
click at [433, 367] on icon "Next" at bounding box center [435, 374] width 14 height 14
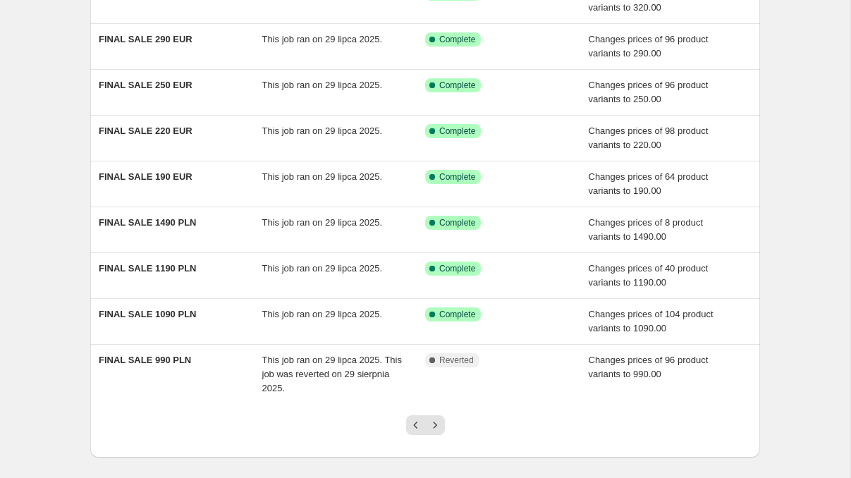
scroll to position [259, 0]
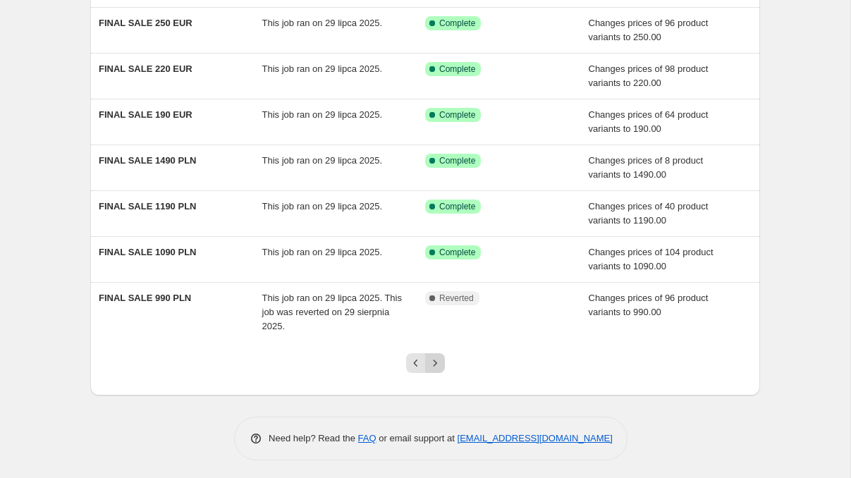
click at [437, 360] on icon "Next" at bounding box center [435, 363] width 14 height 14
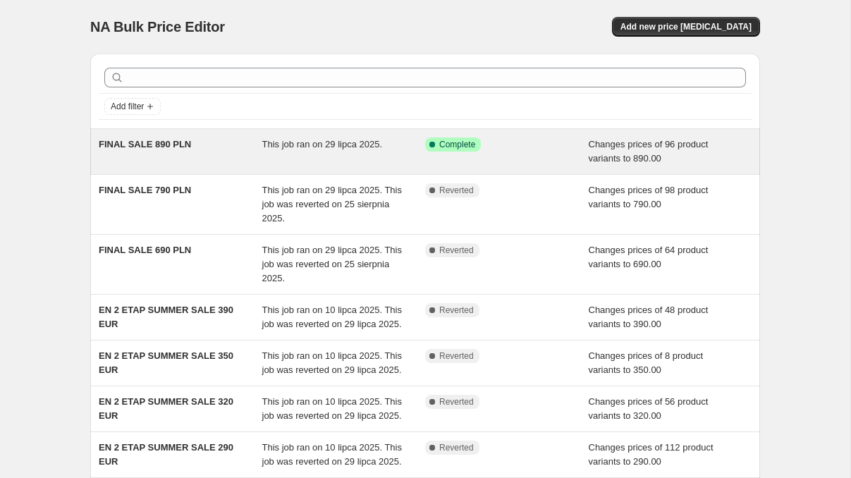
click at [243, 145] on div "FINAL SALE 890 PLN" at bounding box center [181, 152] width 164 height 28
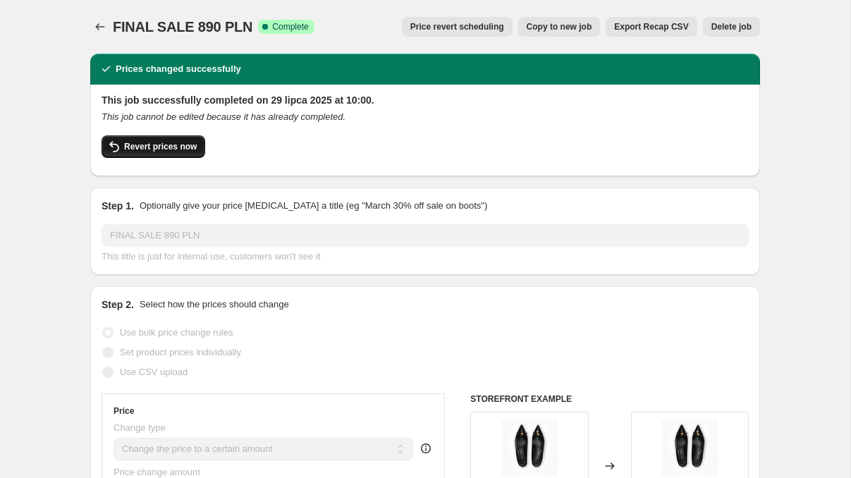
click at [156, 143] on span "Revert prices now" at bounding box center [160, 146] width 73 height 11
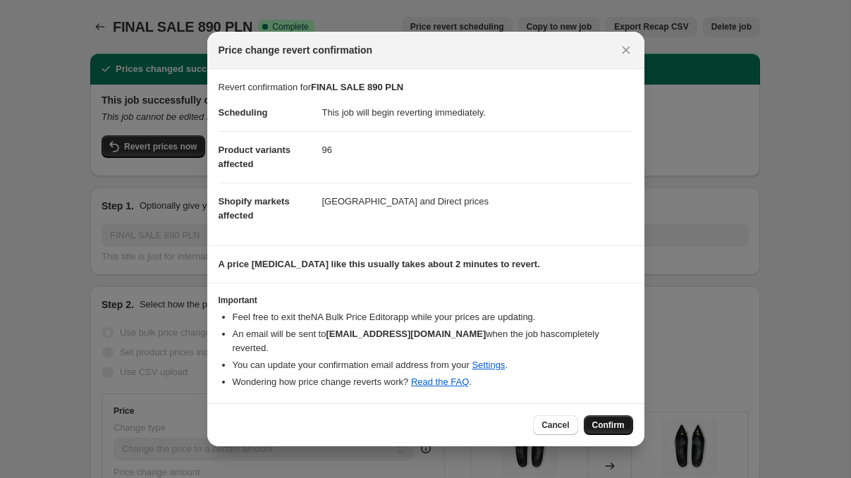
click at [614, 420] on span "Confirm" at bounding box center [609, 425] width 32 height 11
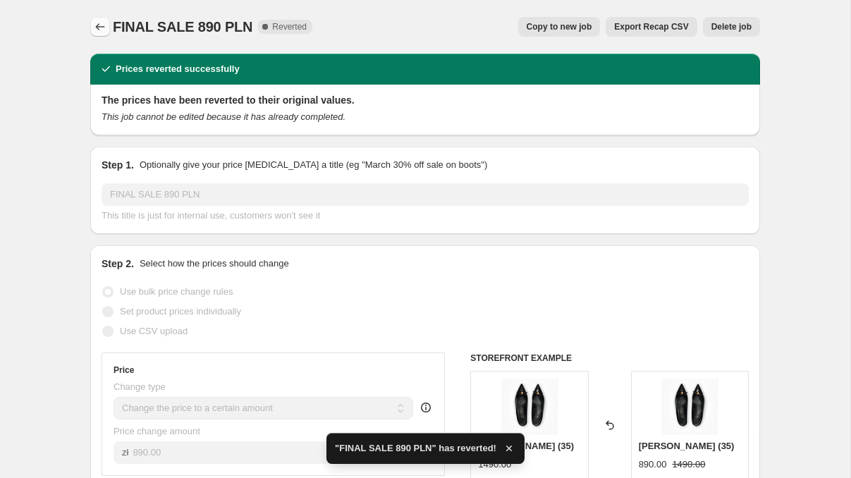
click at [102, 30] on icon "Price change jobs" at bounding box center [100, 27] width 14 height 14
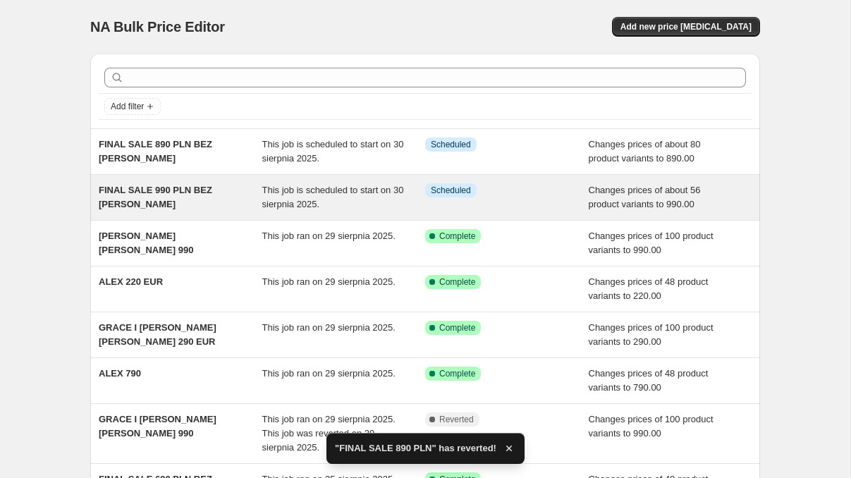
click at [188, 194] on span "FINAL SALE 990 PLN BEZ KAYLA I GRACE" at bounding box center [156, 197] width 114 height 25
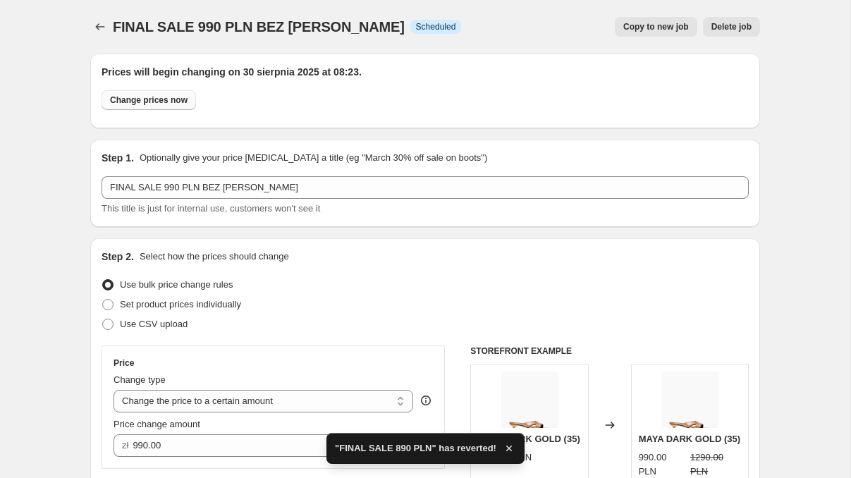
click at [166, 100] on span "Change prices now" at bounding box center [149, 100] width 78 height 11
radio input "true"
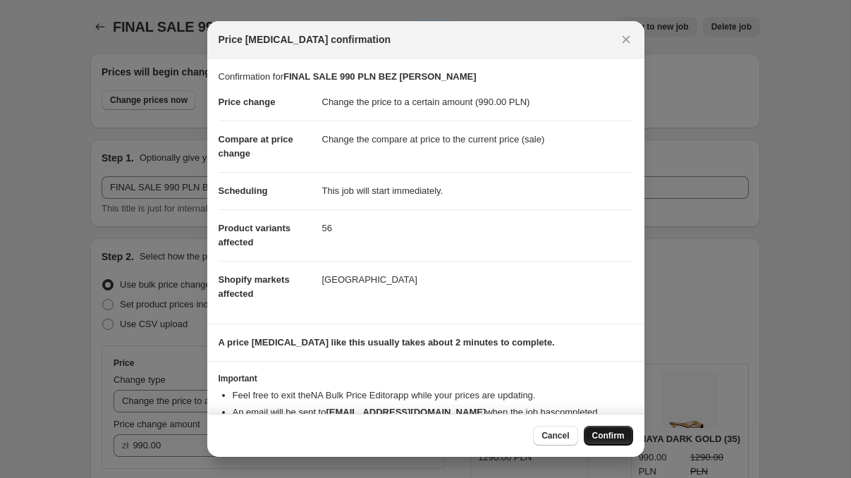
click at [616, 432] on span "Confirm" at bounding box center [609, 435] width 32 height 11
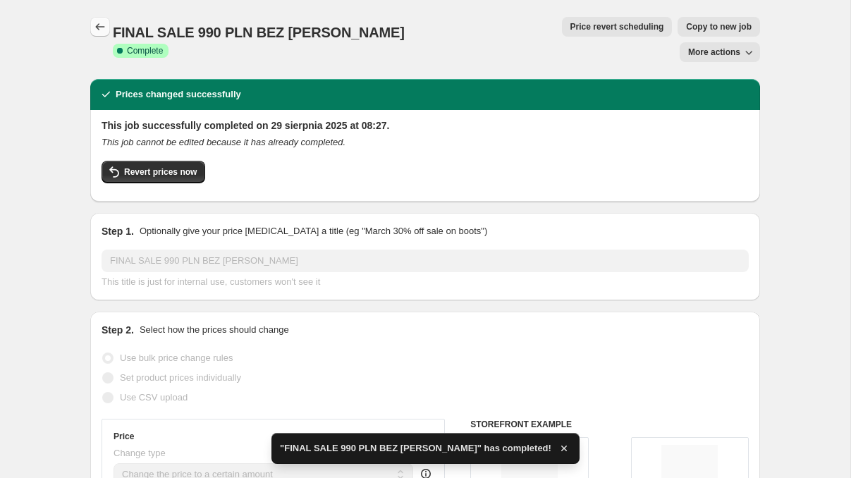
click at [101, 19] on button "Price change jobs" at bounding box center [100, 27] width 20 height 20
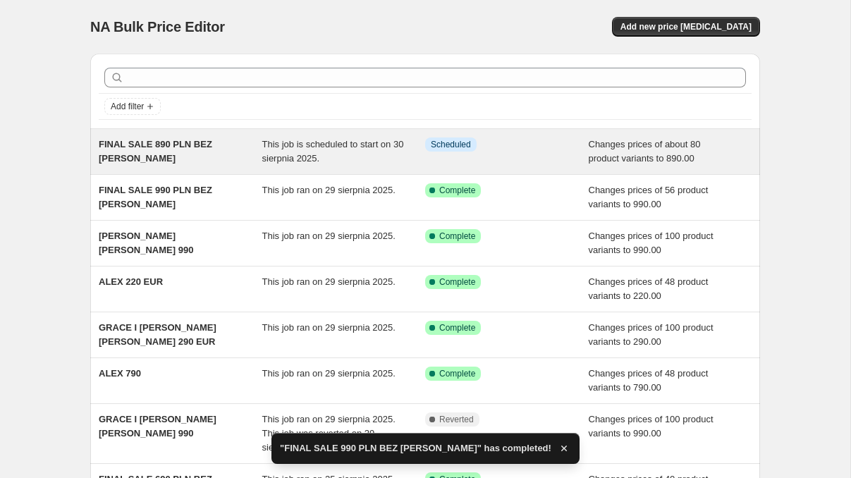
click at [278, 154] on span "This job is scheduled to start on 30 sierpnia 2025." at bounding box center [333, 151] width 142 height 25
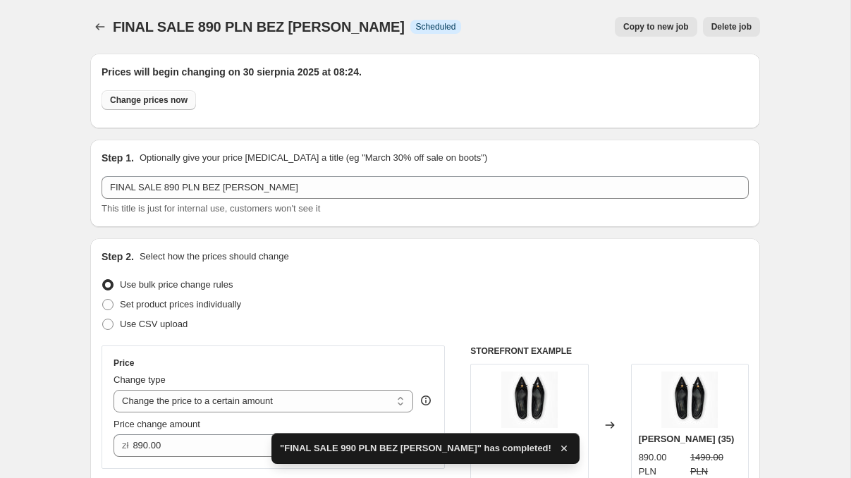
click at [148, 95] on span "Change prices now" at bounding box center [149, 100] width 78 height 11
radio input "true"
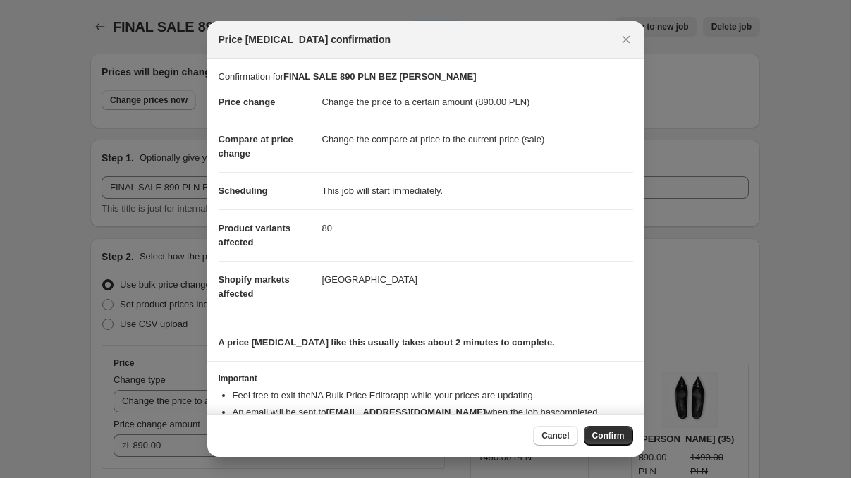
click at [611, 446] on div "Cancel Confirm" at bounding box center [425, 435] width 437 height 43
click at [602, 434] on span "Confirm" at bounding box center [609, 435] width 32 height 11
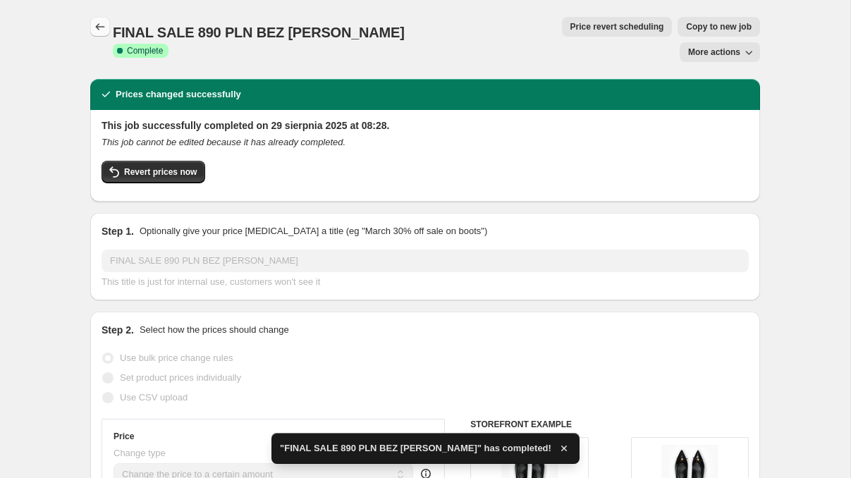
click at [99, 30] on icon "Price change jobs" at bounding box center [100, 26] width 9 height 7
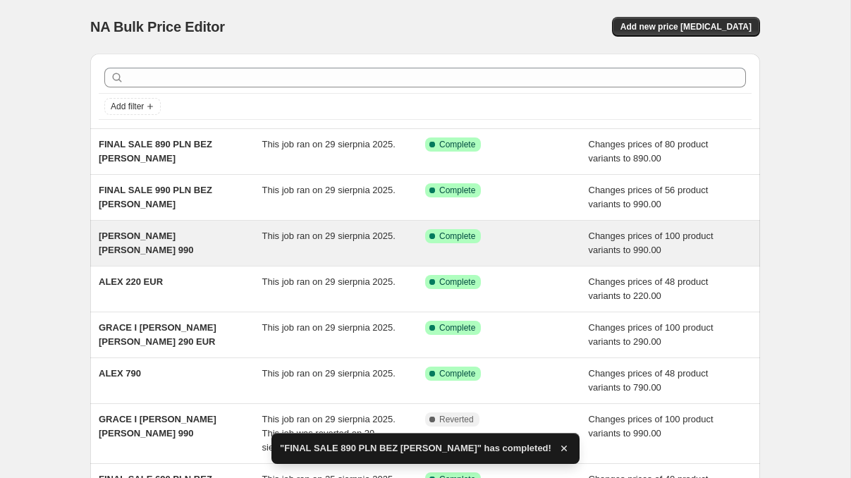
click at [224, 229] on div "GRACE KAYLA LOUISE 990 This job ran on 29 sierpnia 2025. Success Complete Compl…" at bounding box center [425, 243] width 670 height 45
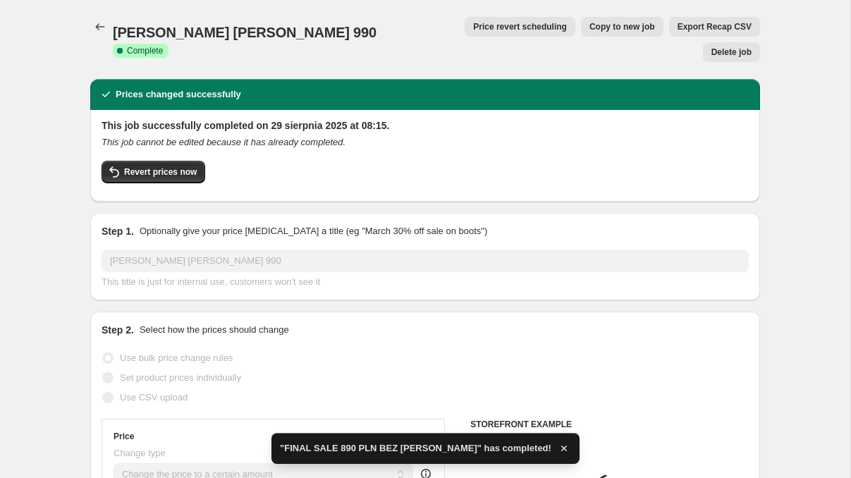
click at [590, 29] on span "Copy to new job" at bounding box center [623, 26] width 66 height 11
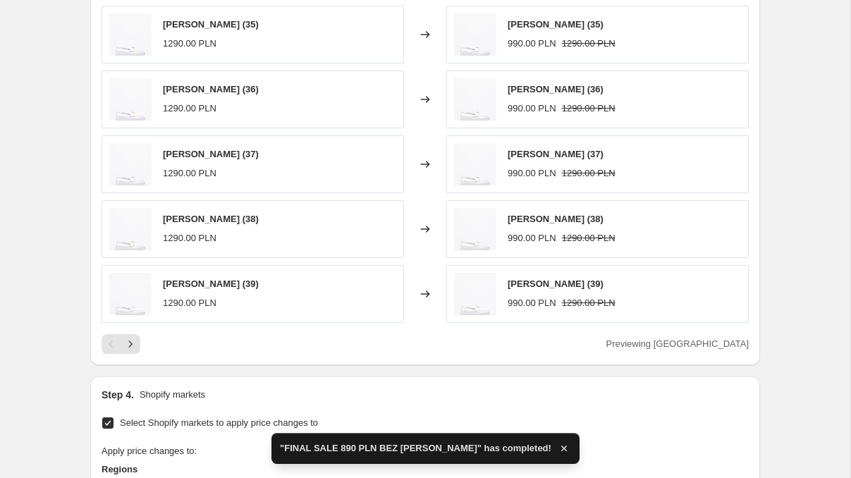
scroll to position [1057, 0]
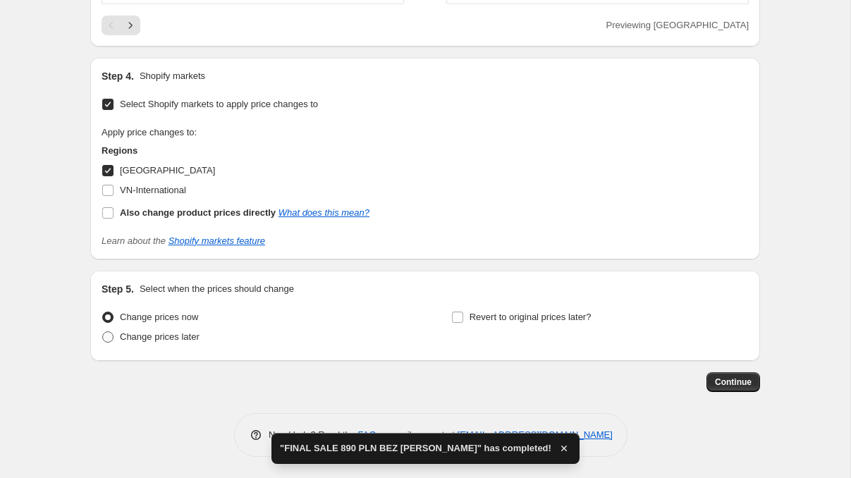
click at [114, 339] on label "Change prices later" at bounding box center [151, 337] width 98 height 20
click at [103, 332] on input "Change prices later" at bounding box center [102, 332] width 1 height 1
radio input "true"
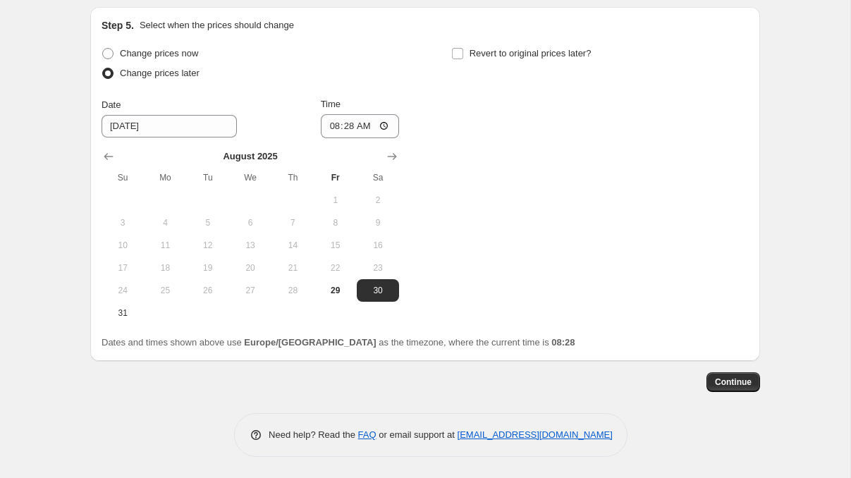
scroll to position [1322, 0]
click at [730, 382] on span "Continue" at bounding box center [733, 382] width 37 height 11
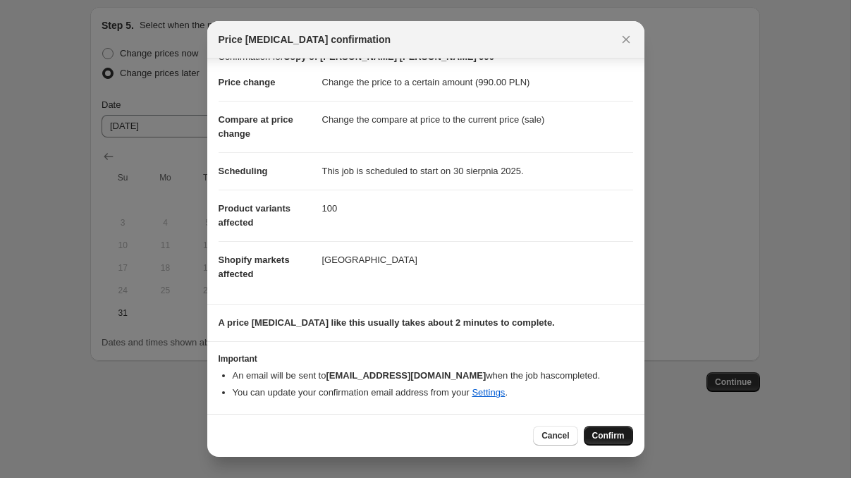
scroll to position [20, 0]
click at [616, 435] on span "Confirm" at bounding box center [609, 435] width 32 height 11
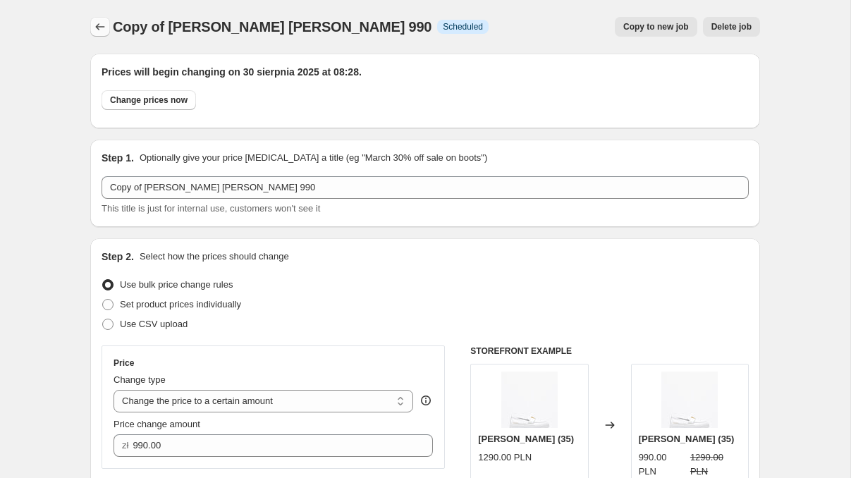
click at [101, 35] on button "Price change jobs" at bounding box center [100, 27] width 20 height 20
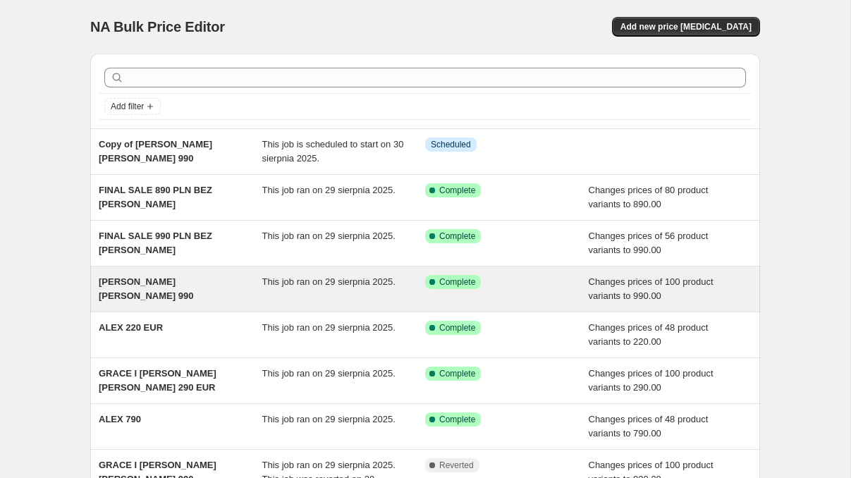
click at [241, 291] on div "GRACE KAYLA LOUISE 990" at bounding box center [181, 289] width 164 height 28
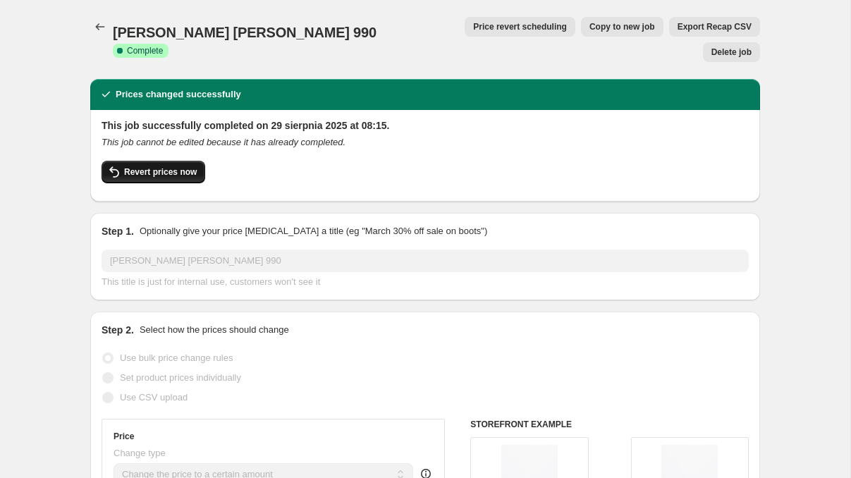
click at [168, 161] on button "Revert prices now" at bounding box center [154, 172] width 104 height 23
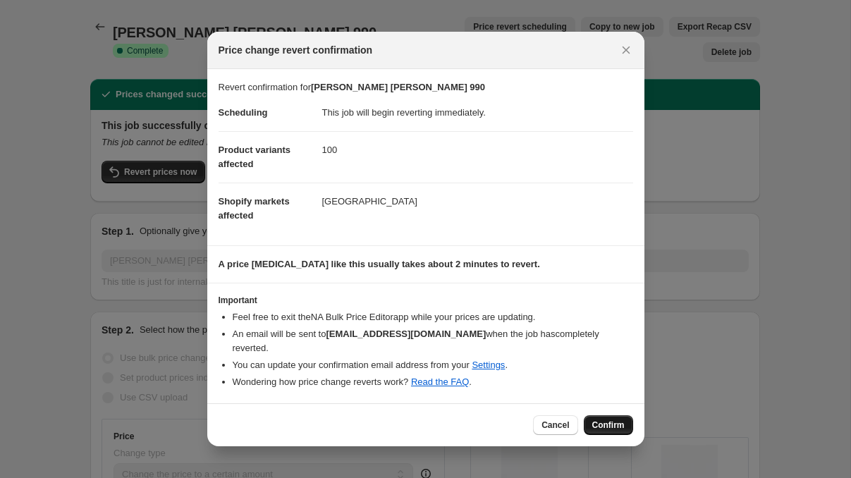
click at [598, 428] on button "Confirm" at bounding box center [608, 425] width 49 height 20
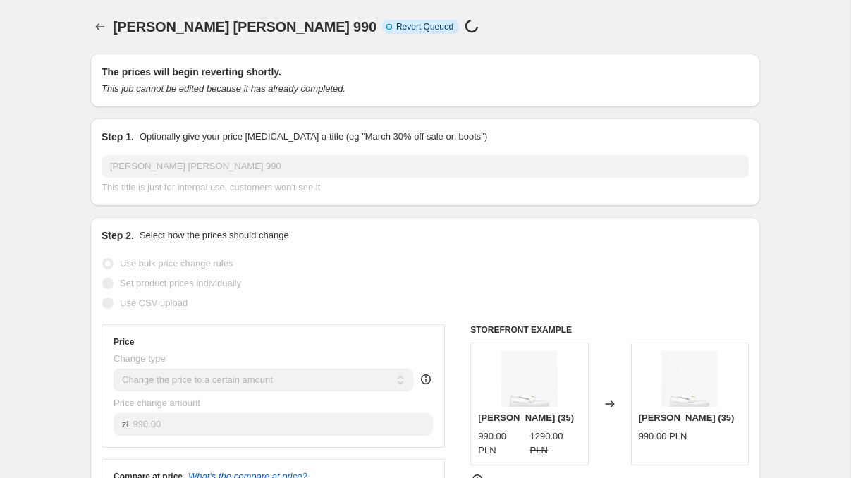
click at [476, 19] on div "GRACE KAYLA LOUISE 990 Info Incomplete Revert Queued Price change job in progre…" at bounding box center [365, 27] width 504 height 20
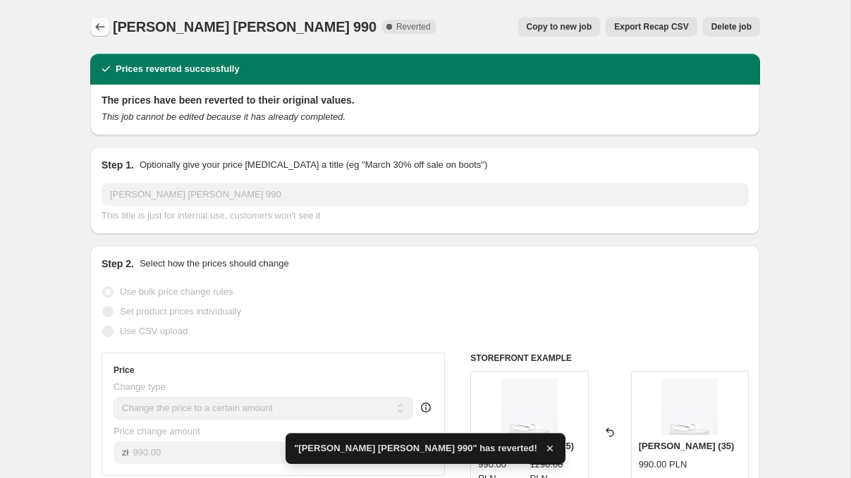
click at [108, 28] on button "Price change jobs" at bounding box center [100, 27] width 20 height 20
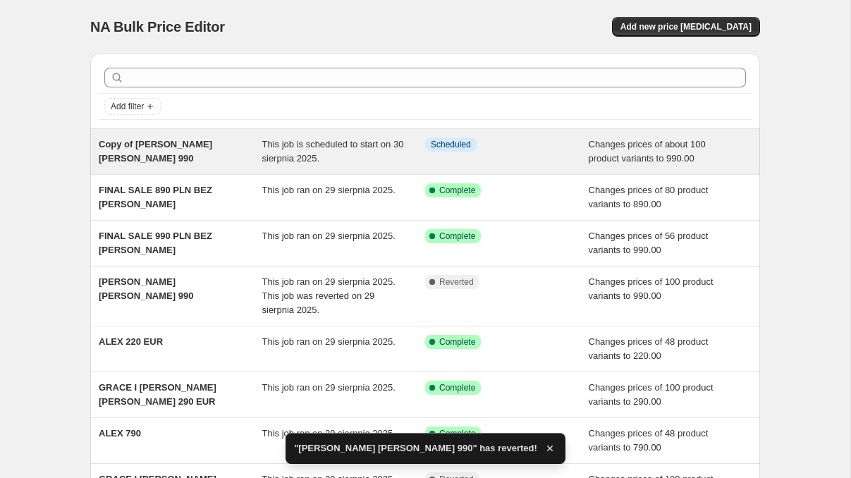
click at [239, 133] on div "Copy of GRACE KAYLA LOUISE 990 This job is scheduled to start on 30 sierpnia 20…" at bounding box center [425, 151] width 670 height 45
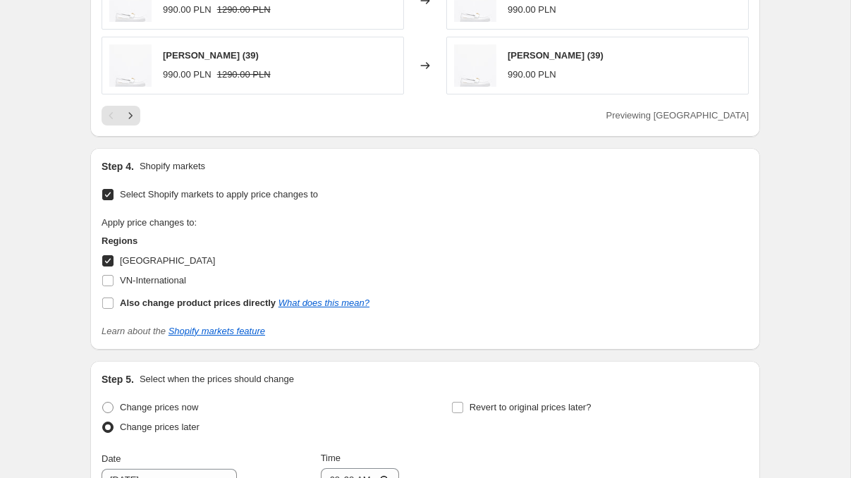
scroll to position [1070, 0]
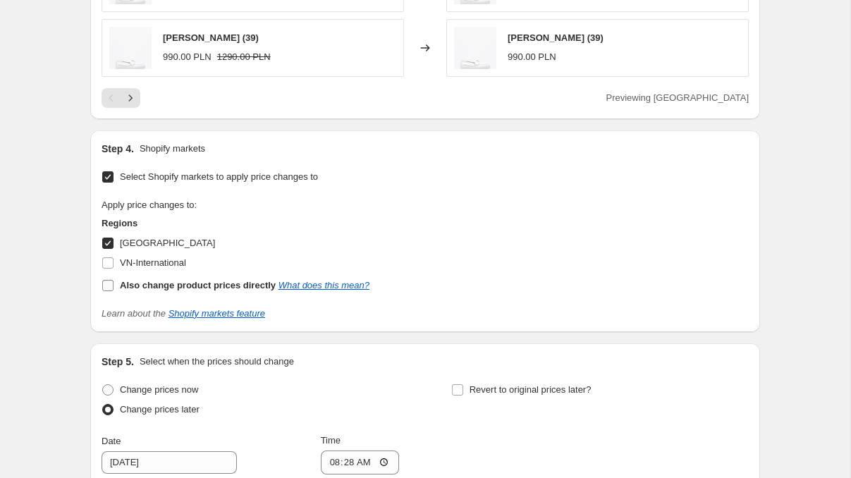
click at [108, 289] on input "Also change product prices directly What does this mean?" at bounding box center [107, 285] width 11 height 11
checkbox input "true"
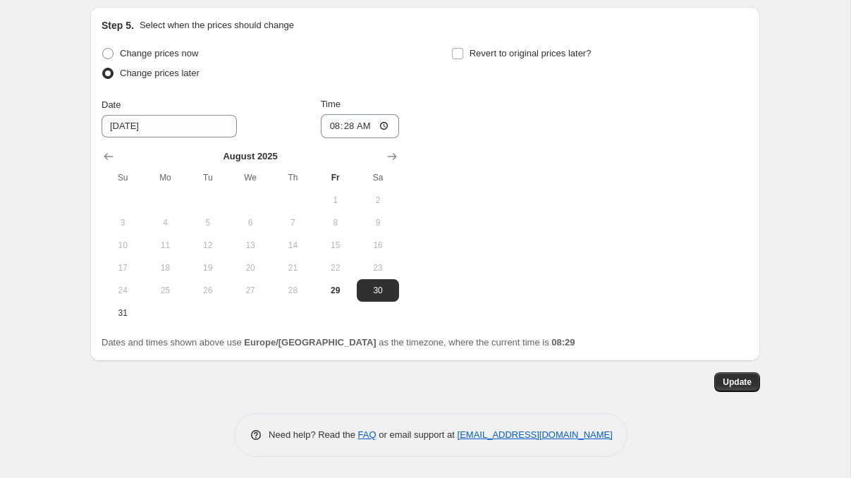
scroll to position [1428, 0]
click at [107, 59] on label "Change prices now" at bounding box center [150, 54] width 97 height 20
click at [103, 49] on input "Change prices now" at bounding box center [102, 48] width 1 height 1
radio input "true"
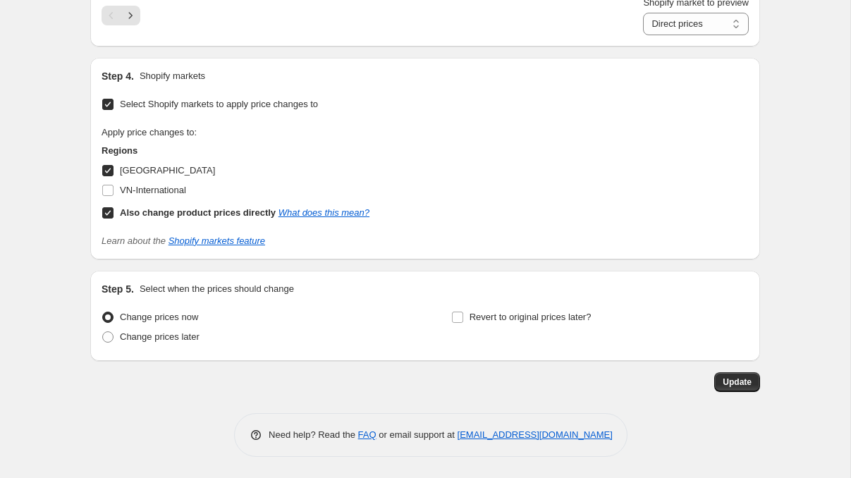
scroll to position [1162, 0]
click at [753, 389] on button "Update" at bounding box center [738, 382] width 46 height 20
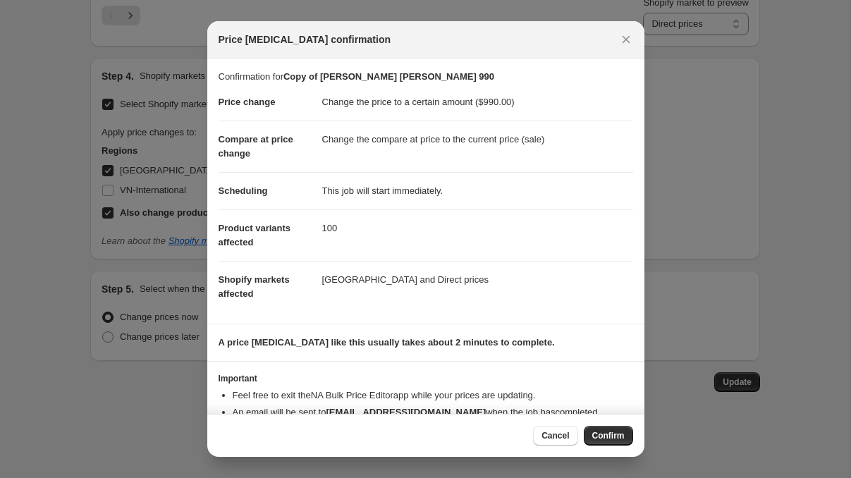
scroll to position [37, 0]
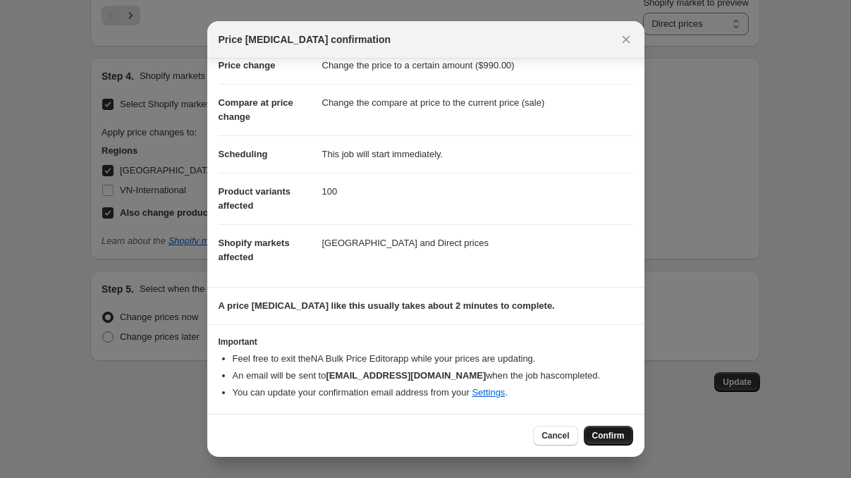
click at [604, 435] on span "Confirm" at bounding box center [609, 435] width 32 height 11
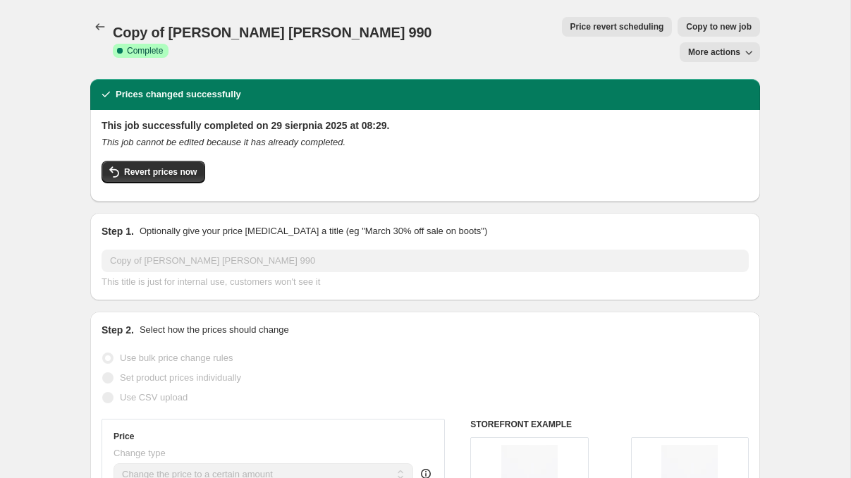
scroll to position [0, 0]
click at [678, 19] on button "Copy to new job" at bounding box center [719, 27] width 83 height 20
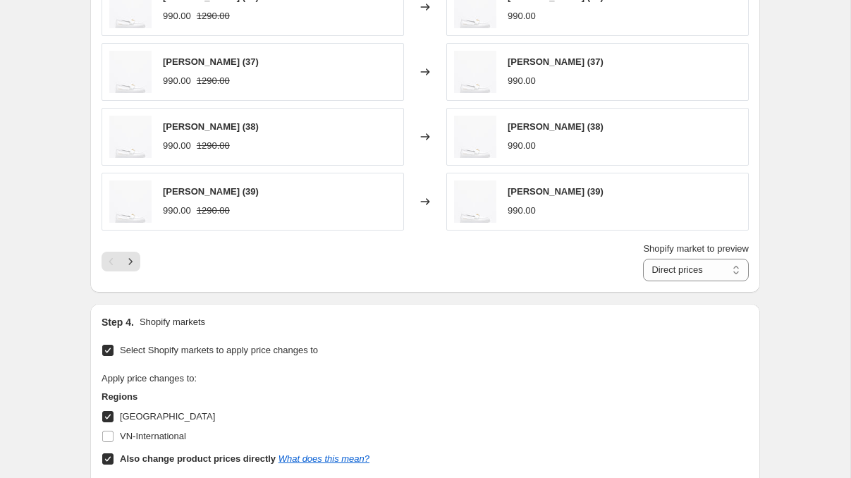
scroll to position [937, 0]
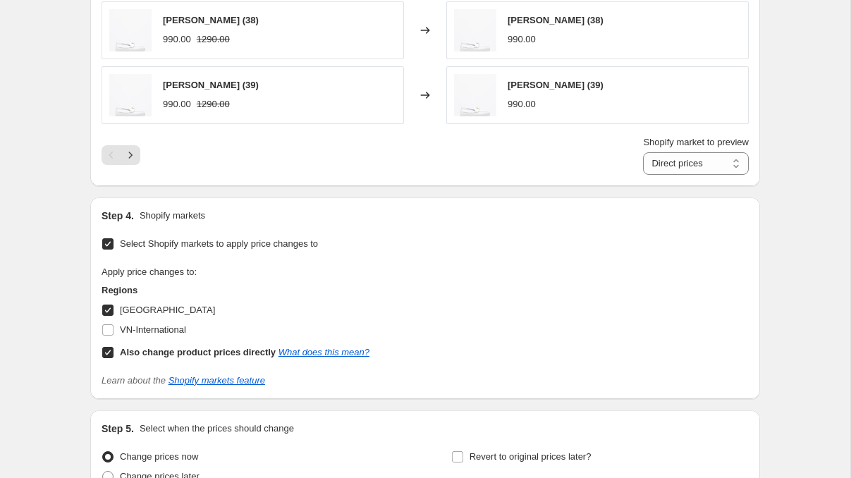
select select "63380226387"
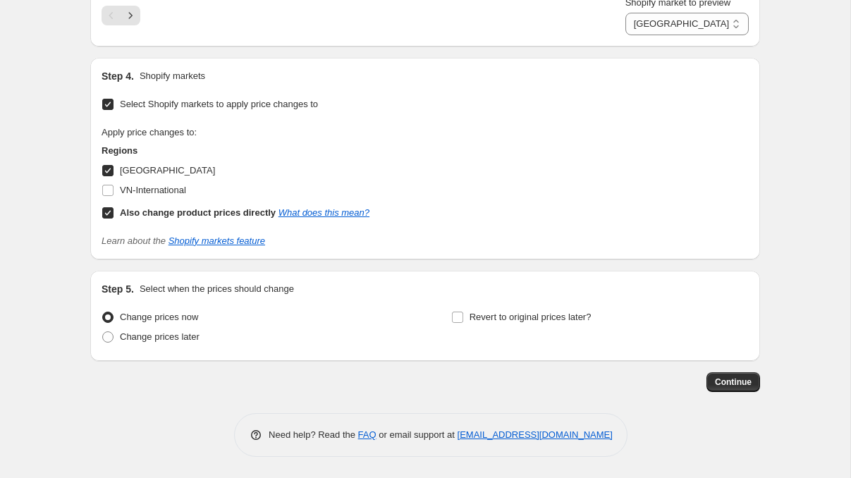
scroll to position [1076, 0]
click at [108, 210] on input "Also change product prices directly What does this mean?" at bounding box center [107, 212] width 11 height 11
checkbox input "false"
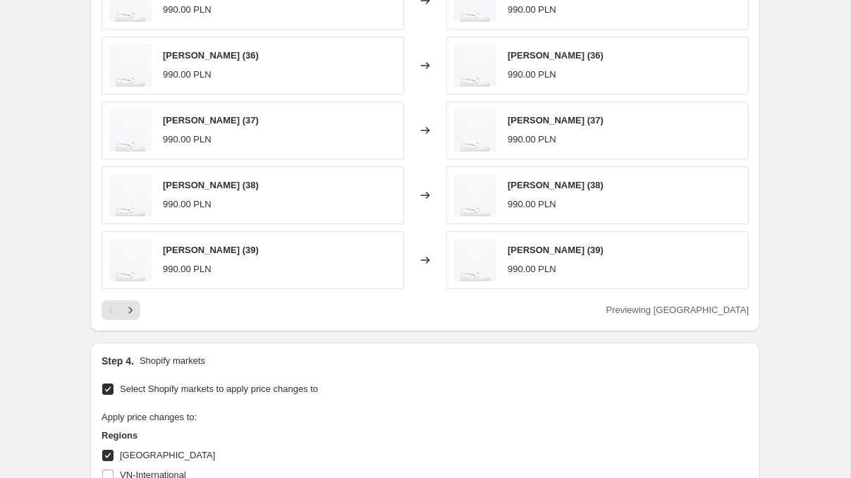
scroll to position [772, 0]
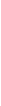
scroll to position [379, 0]
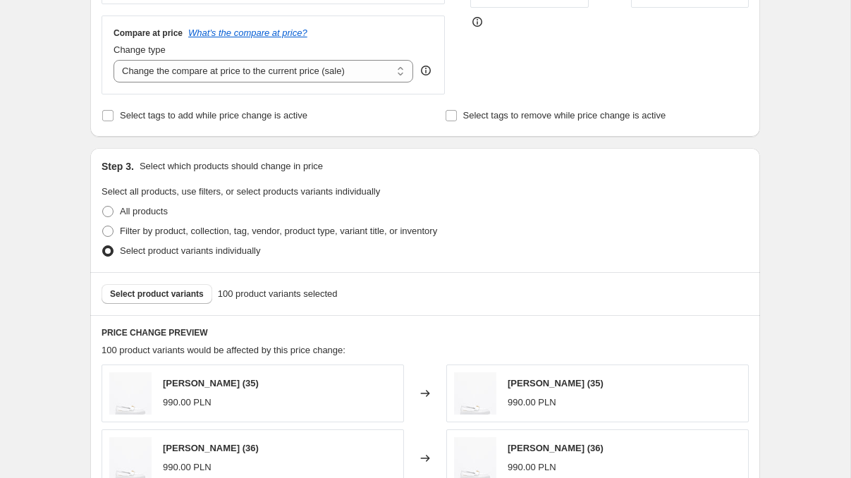
click at [35, 226] on div "Create new price change job. This page is ready Create new price change job Dra…" at bounding box center [425, 388] width 851 height 1535
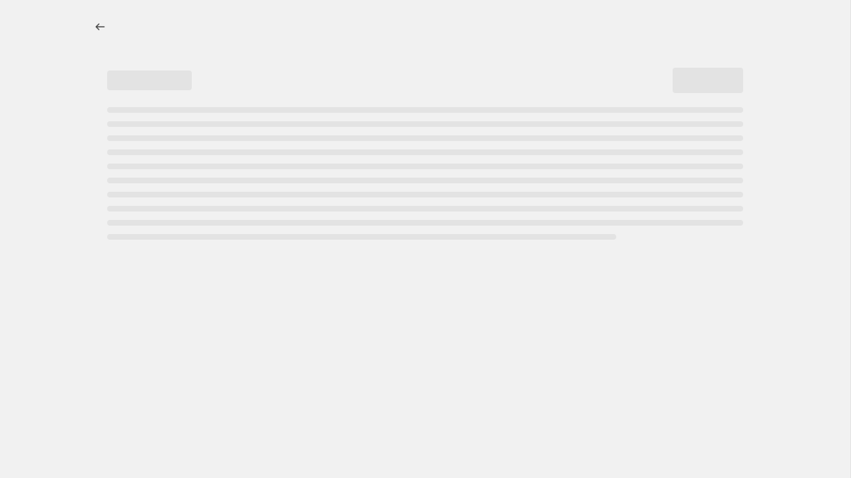
select select "percentage"
